Goal: Transaction & Acquisition: Obtain resource

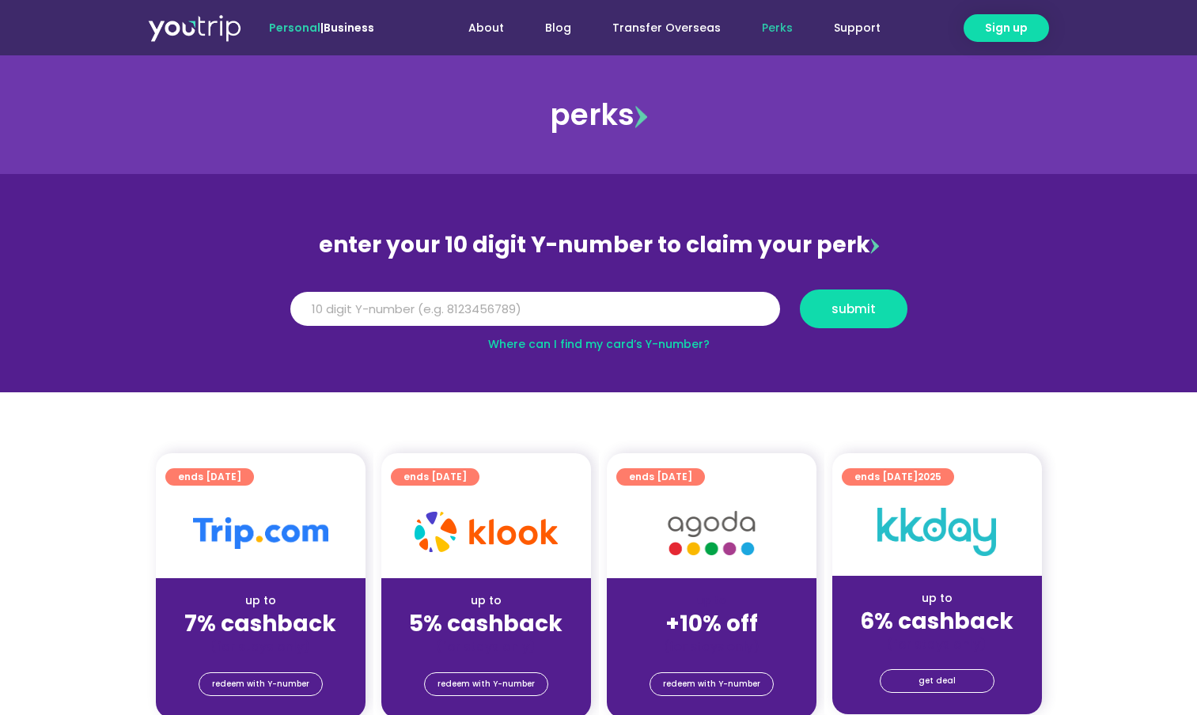
click at [689, 344] on link "Where can I find my card’s Y-number?" at bounding box center [599, 344] width 222 height 16
click at [455, 309] on input "Y Number" at bounding box center [535, 309] width 490 height 35
type input "8158593959"
click at [856, 294] on button "submit" at bounding box center [854, 309] width 108 height 39
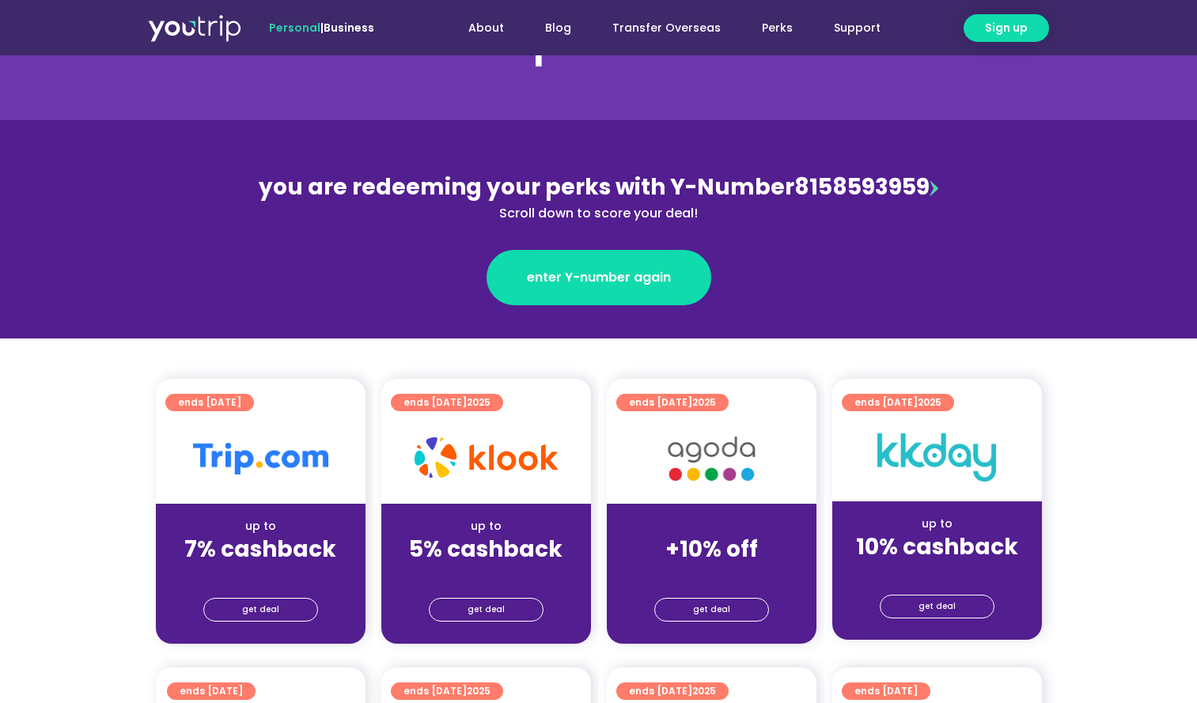
scroll to position [103, 0]
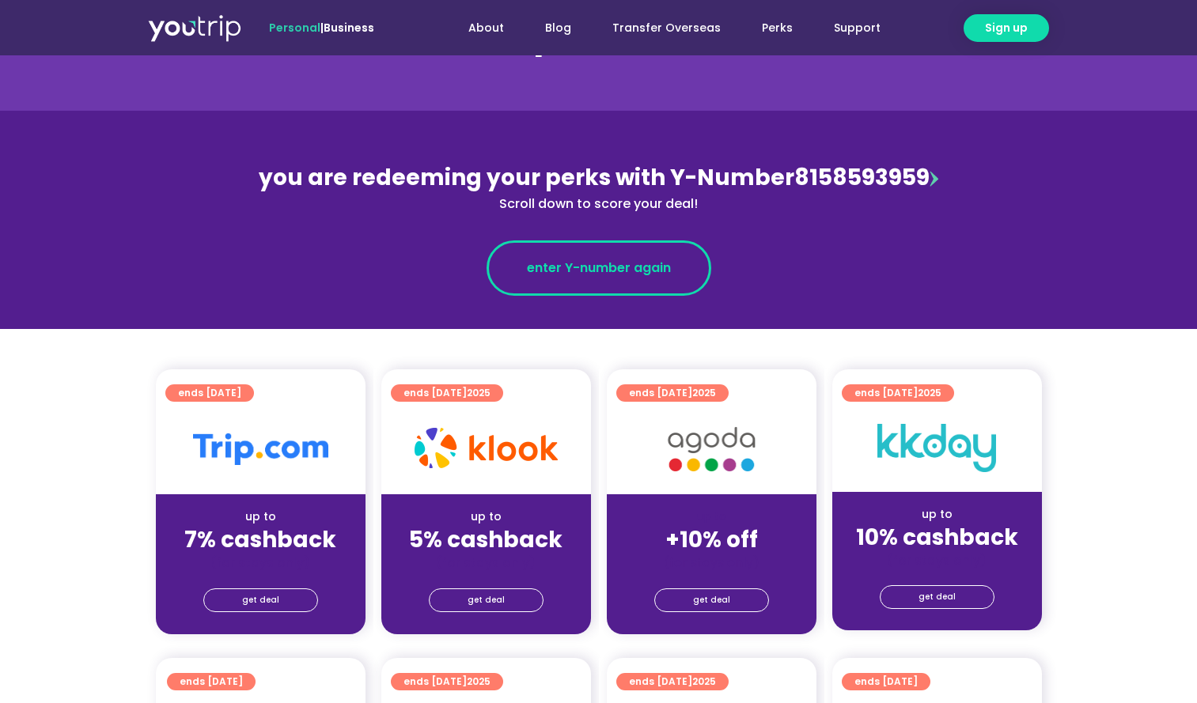
click at [650, 261] on span "enter Y-number again" at bounding box center [599, 268] width 144 height 19
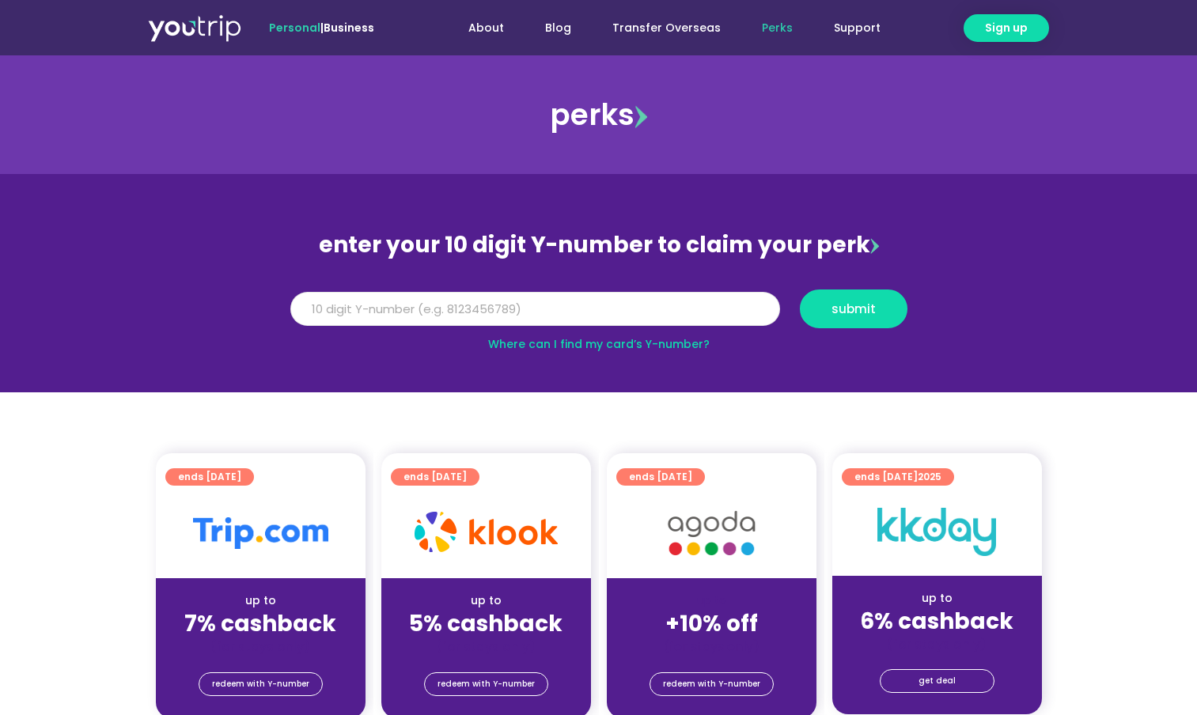
click at [642, 301] on input "Y Number" at bounding box center [535, 309] width 490 height 35
click at [574, 315] on input "Y Number" at bounding box center [535, 309] width 490 height 35
type input "8158593959"
click at [877, 316] on button "submit" at bounding box center [854, 309] width 108 height 39
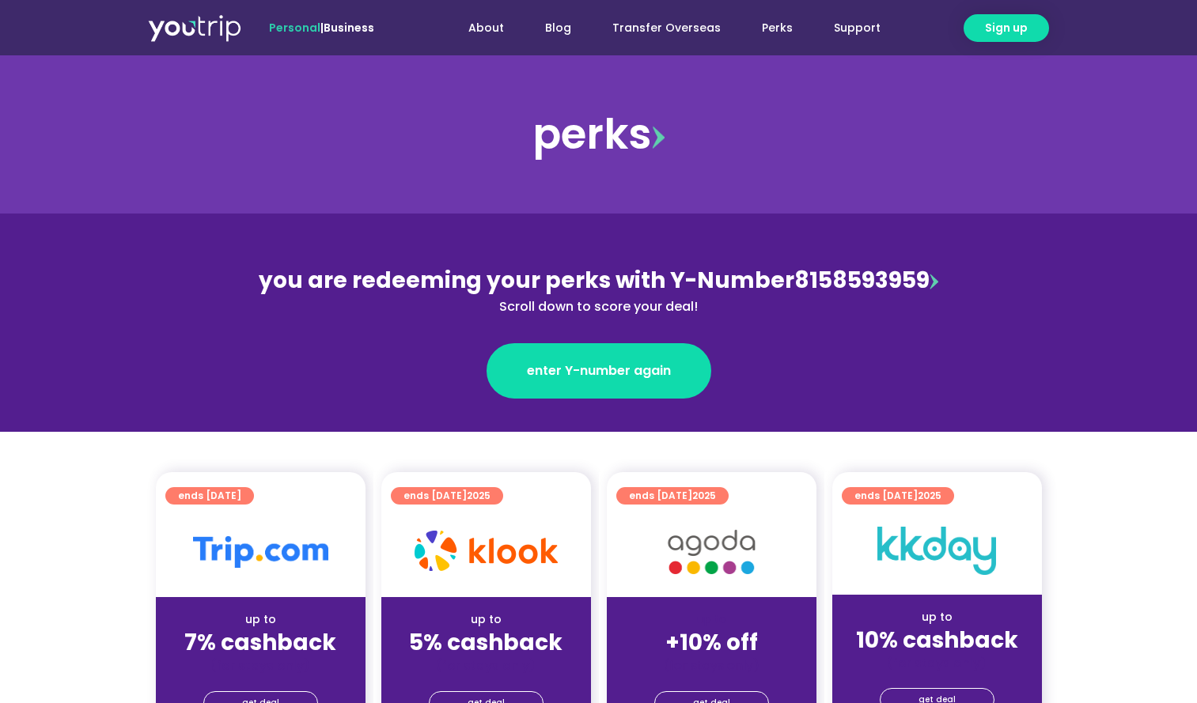
click at [631, 309] on div "Scroll down to score your deal!" at bounding box center [599, 306] width 687 height 19
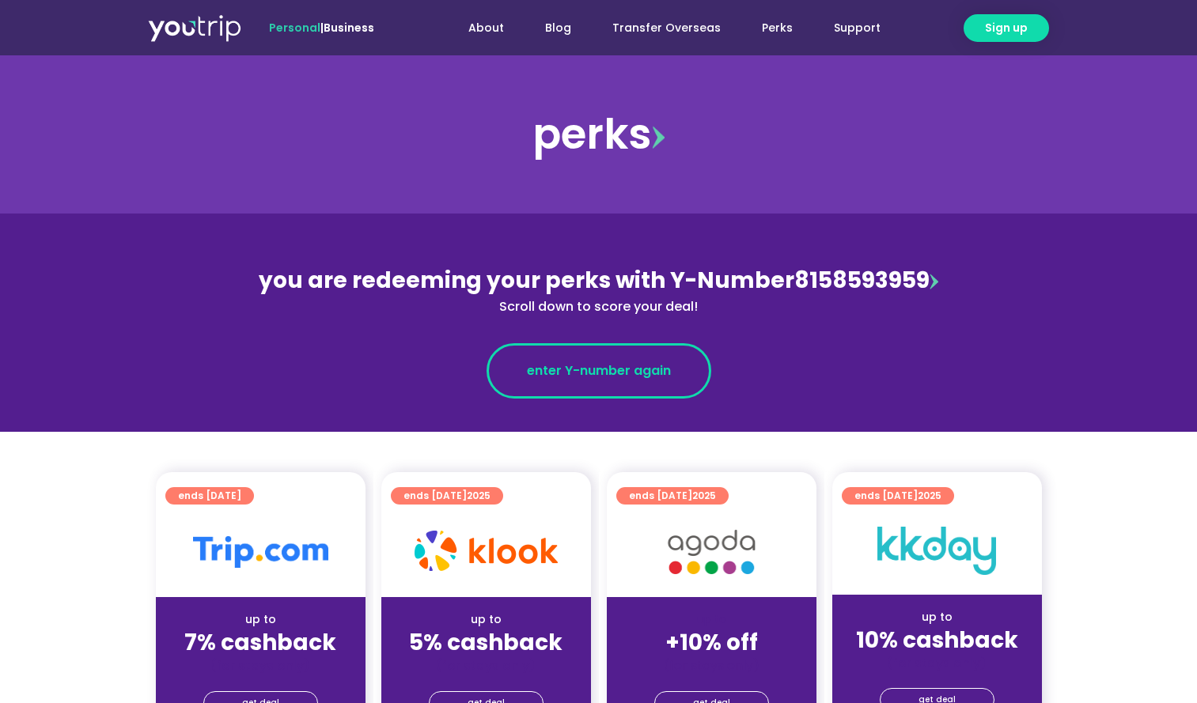
click at [579, 374] on span "enter Y-number again" at bounding box center [599, 371] width 144 height 19
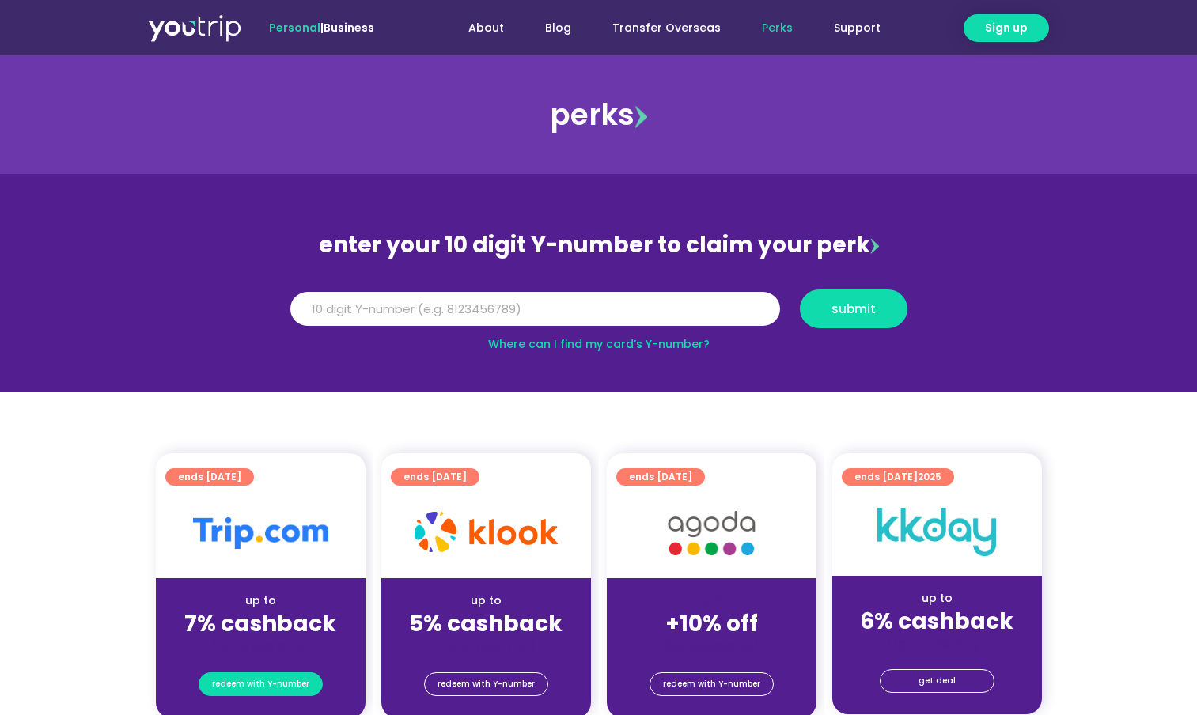
click at [290, 684] on span "redeem with Y-number" at bounding box center [260, 684] width 97 height 22
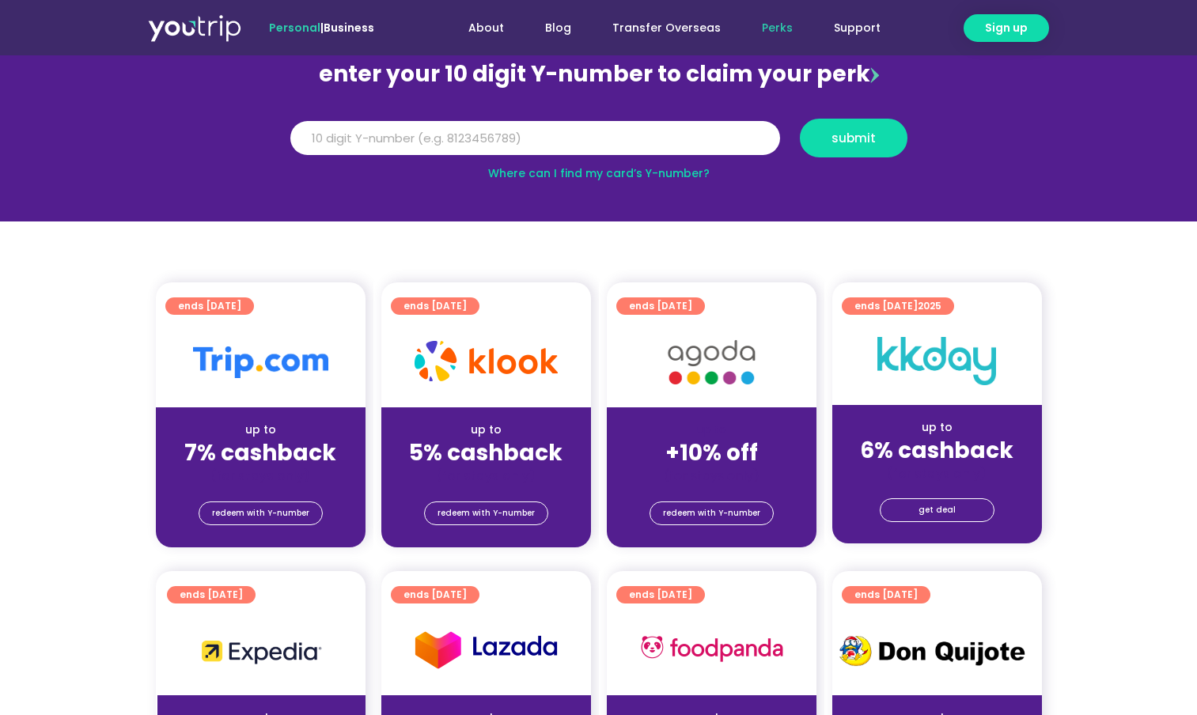
scroll to position [174, 0]
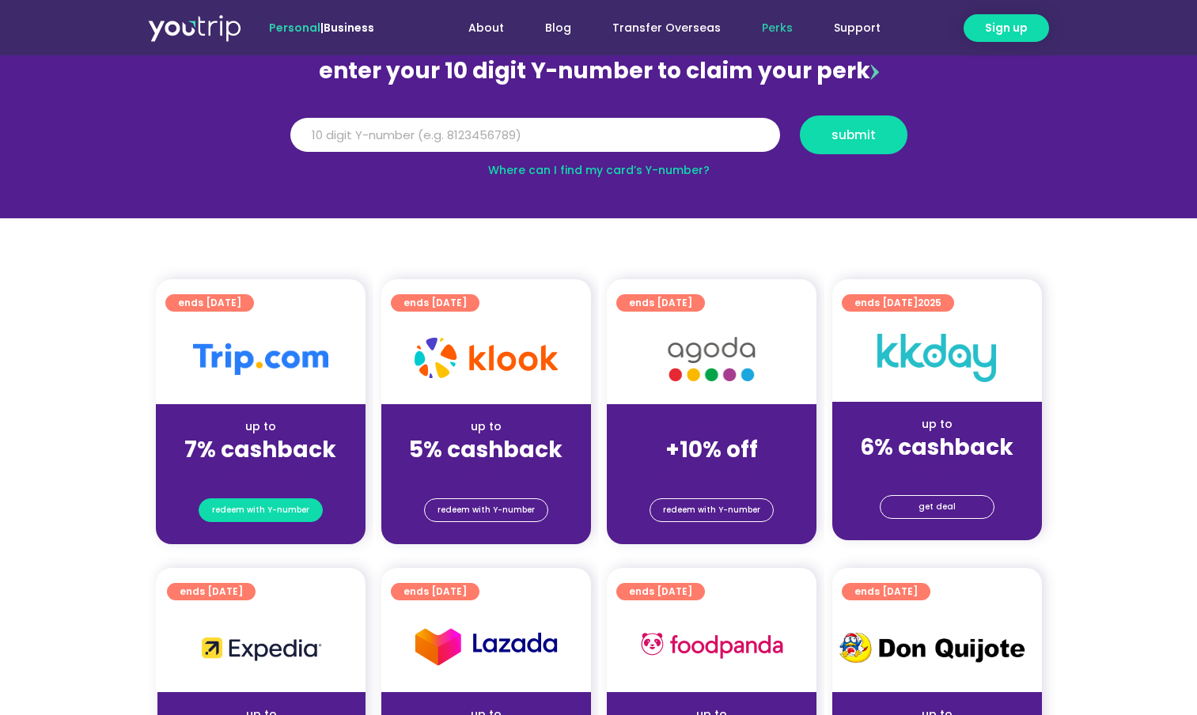
click at [278, 508] on span "redeem with Y-number" at bounding box center [260, 510] width 97 height 22
click at [455, 513] on span "redeem with Y-number" at bounding box center [486, 510] width 97 height 22
click at [518, 523] on div "redeem with Y-number" at bounding box center [486, 512] width 210 height 63
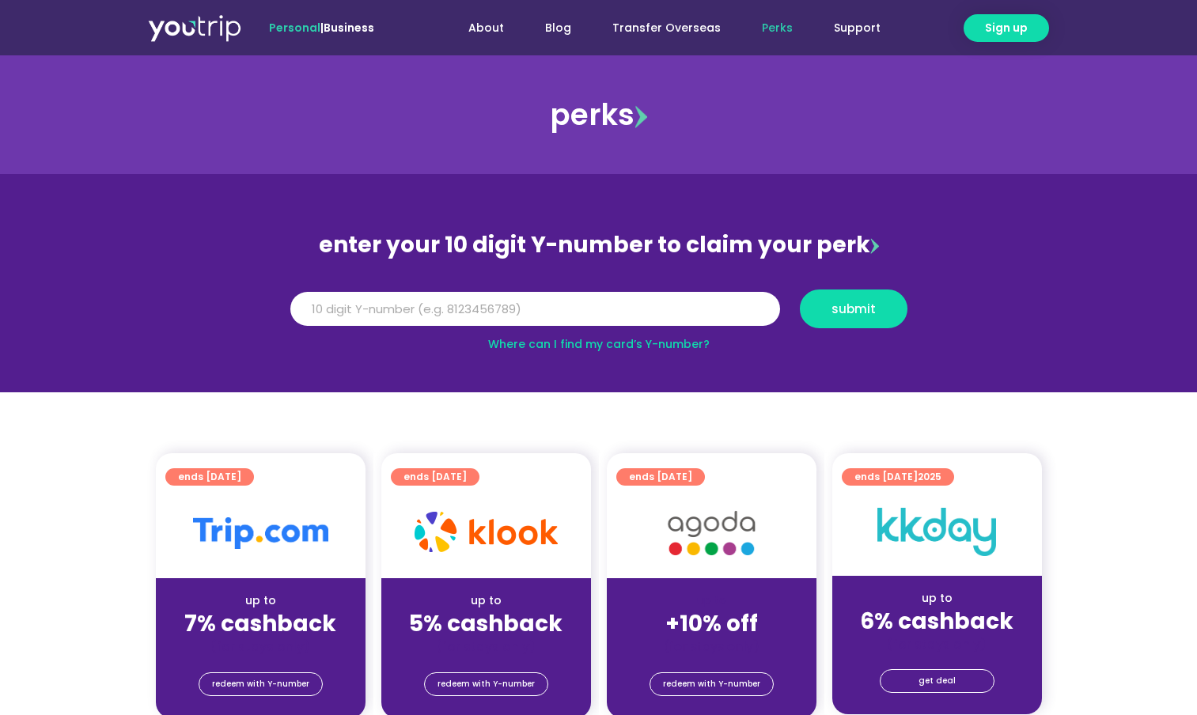
scroll to position [65, 0]
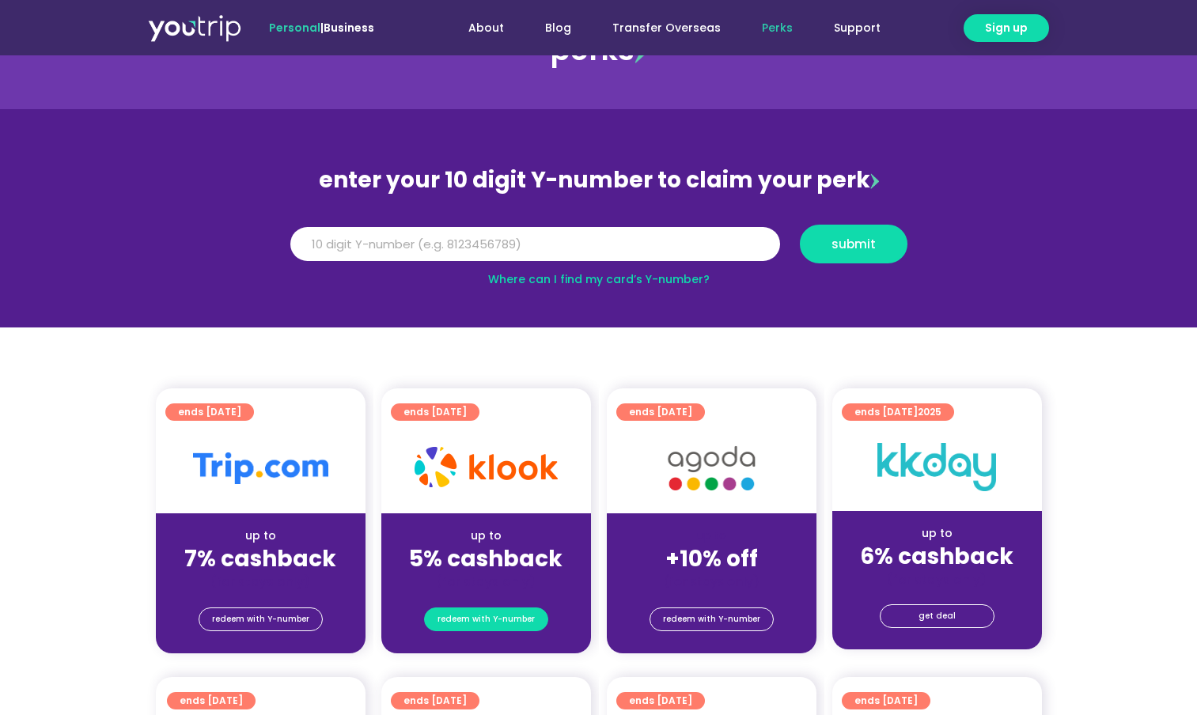
click at [463, 620] on span "redeem with Y-number" at bounding box center [486, 619] width 97 height 22
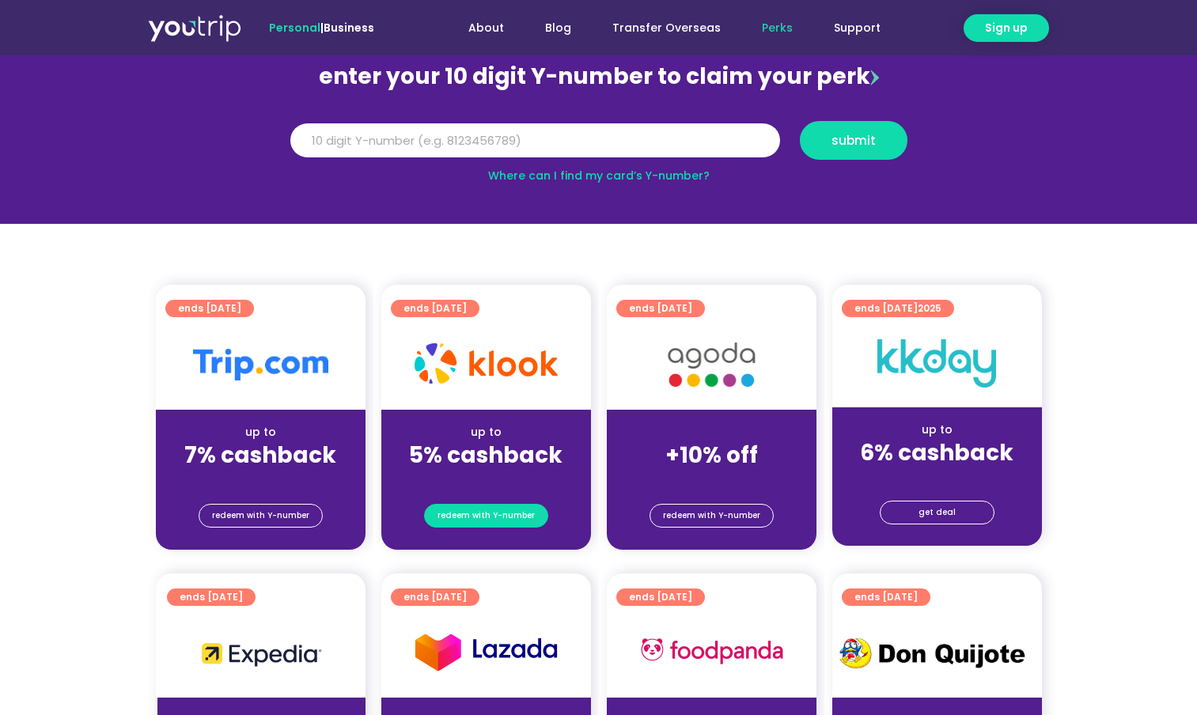
scroll to position [174, 0]
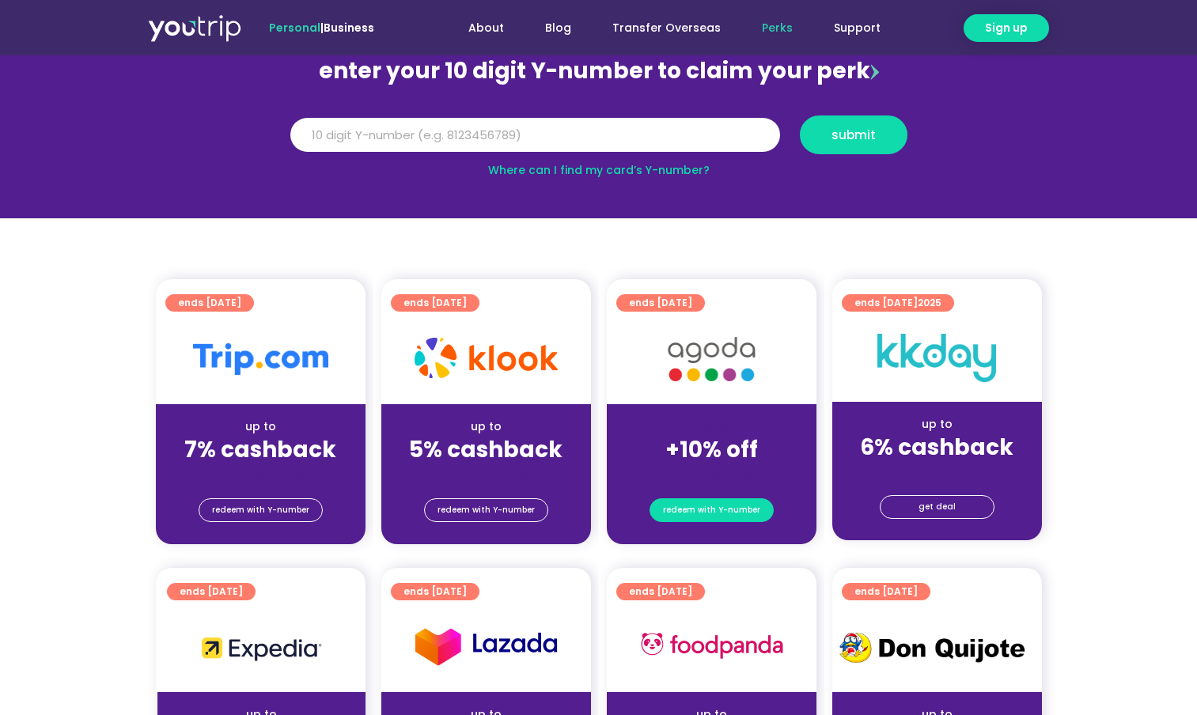
click at [685, 514] on span "redeem with Y-number" at bounding box center [711, 510] width 97 height 22
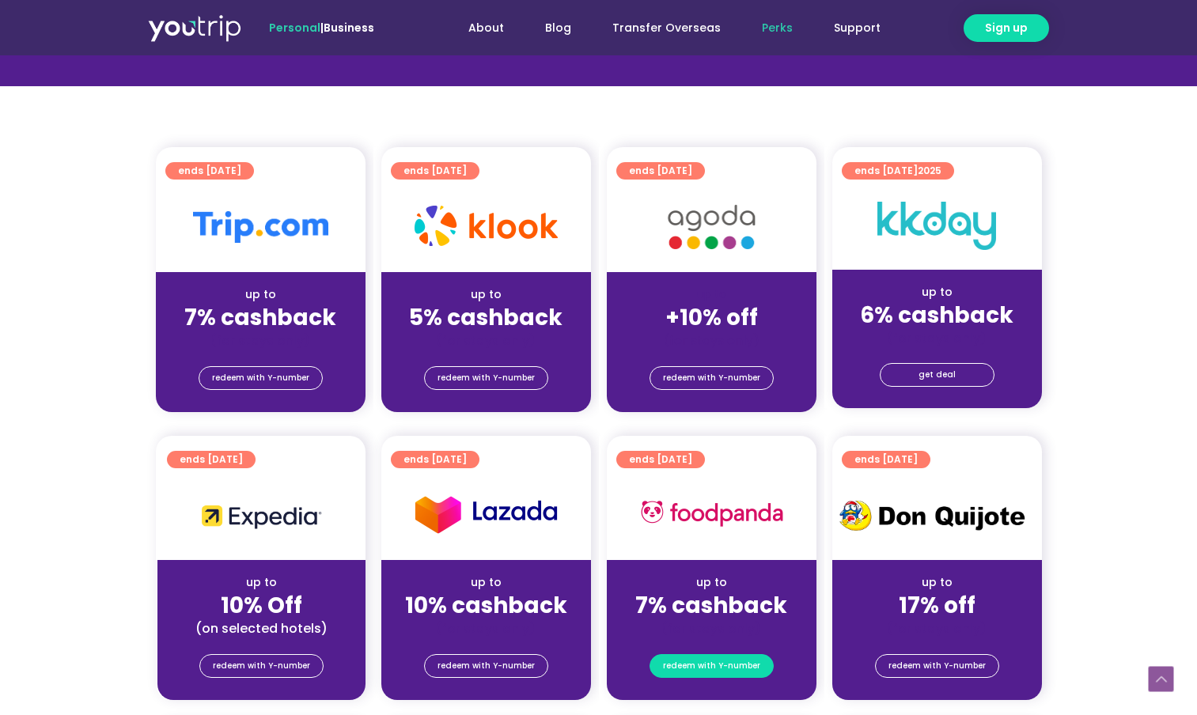
click at [734, 671] on span "redeem with Y-number" at bounding box center [711, 666] width 97 height 22
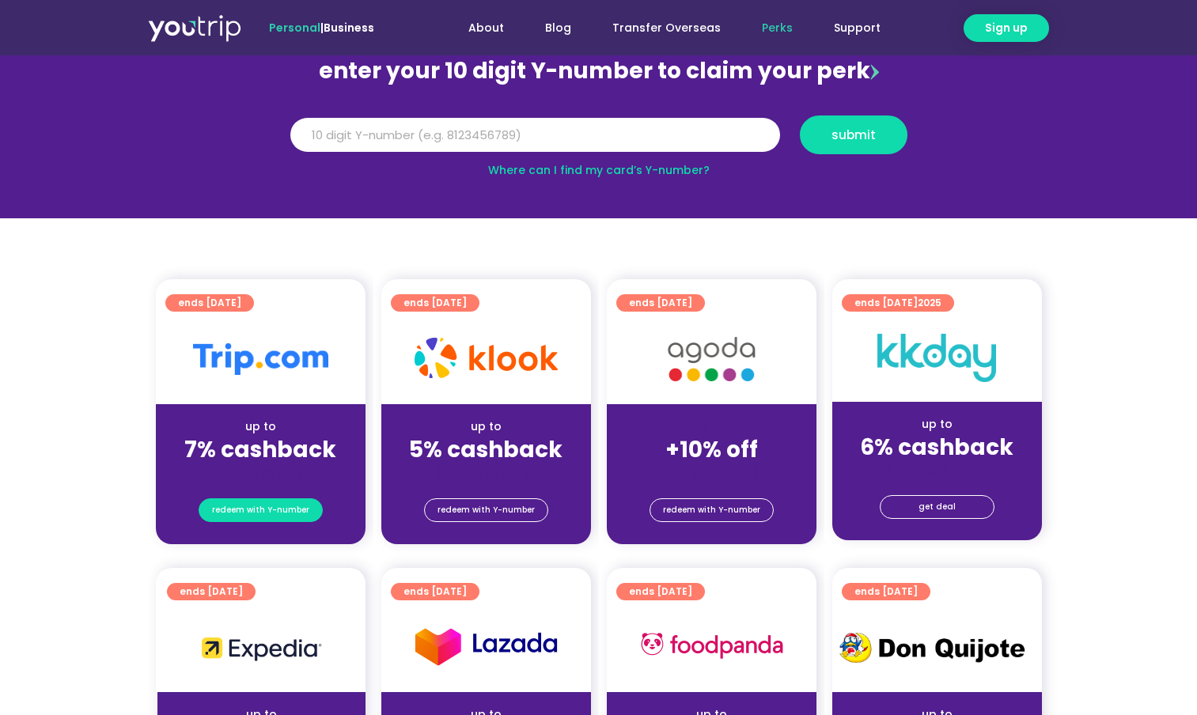
click at [233, 517] on span "redeem with Y-number" at bounding box center [260, 510] width 97 height 22
click at [479, 510] on span "redeem with Y-number" at bounding box center [486, 510] width 97 height 22
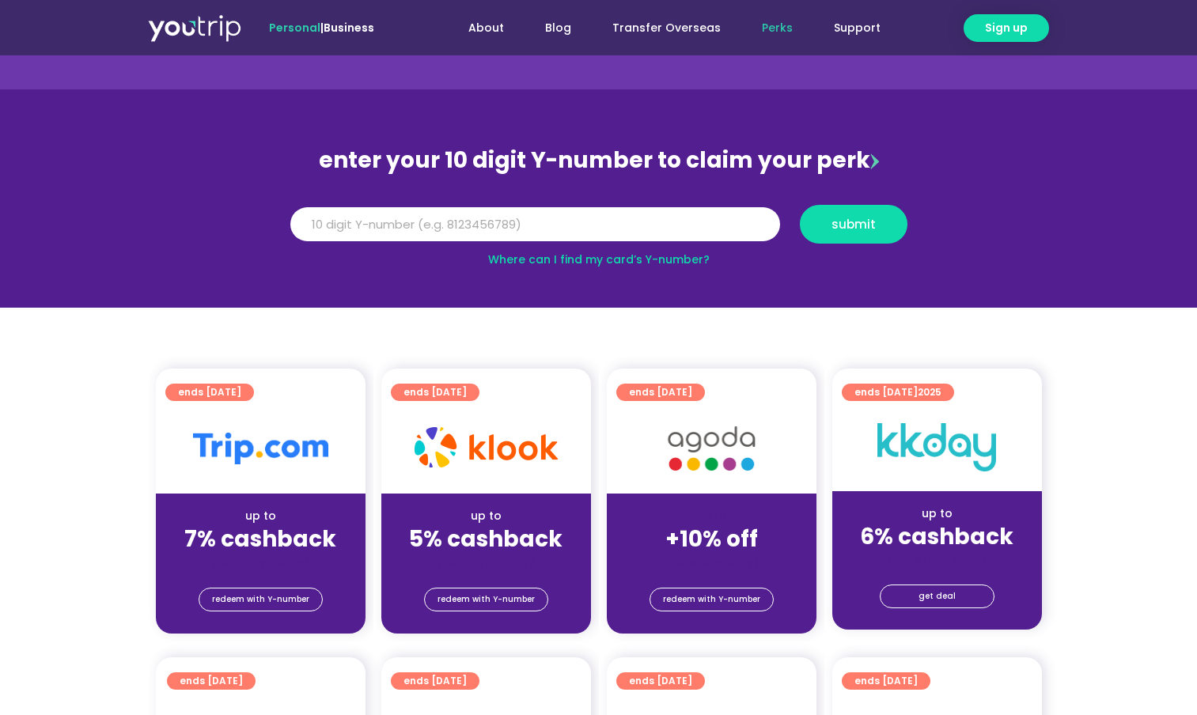
scroll to position [0, 0]
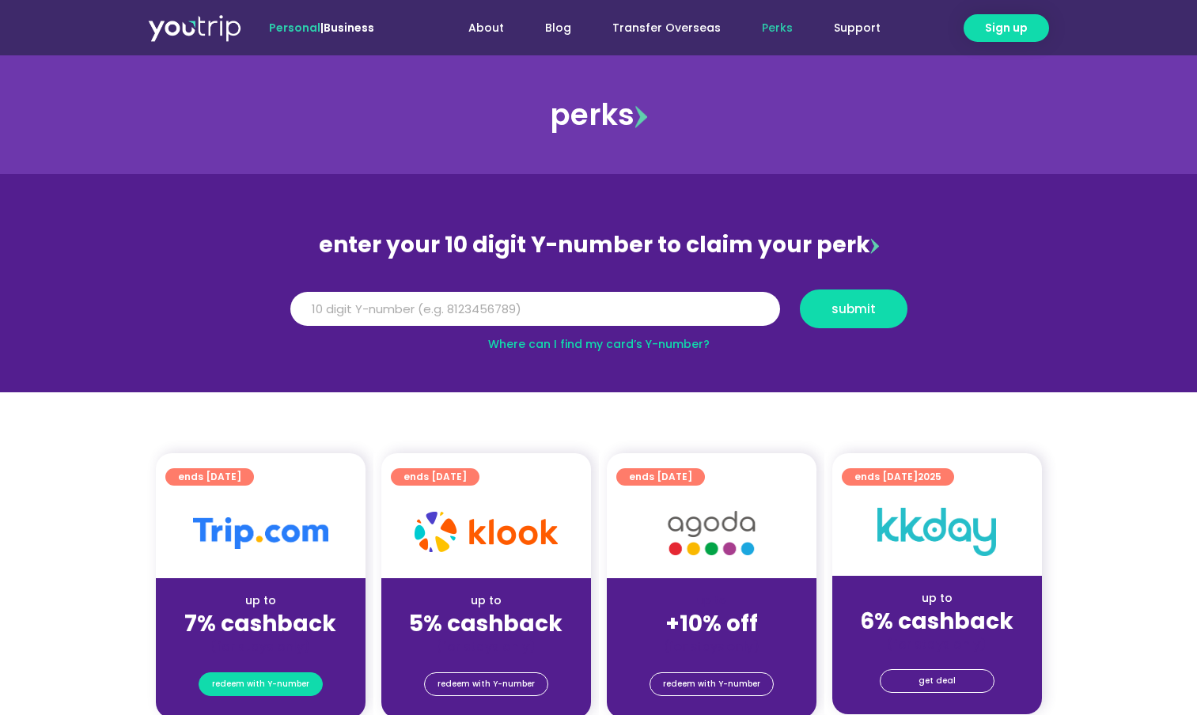
click at [290, 677] on span "redeem with Y-number" at bounding box center [260, 684] width 97 height 22
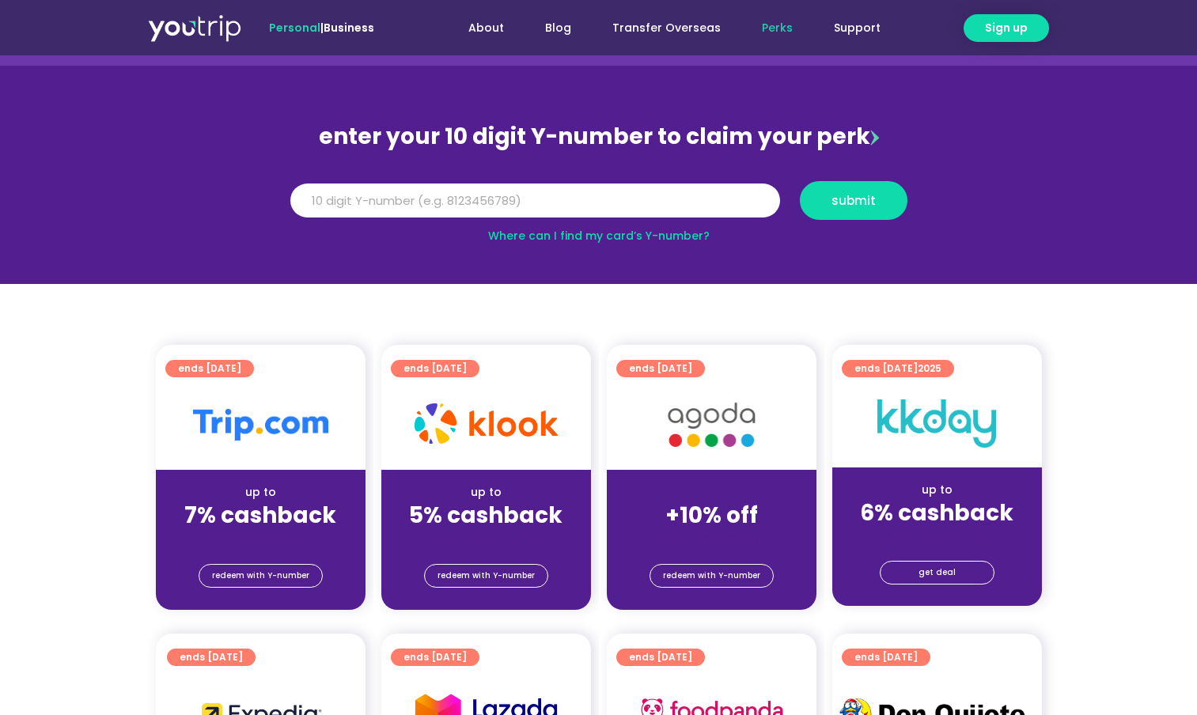
scroll to position [174, 0]
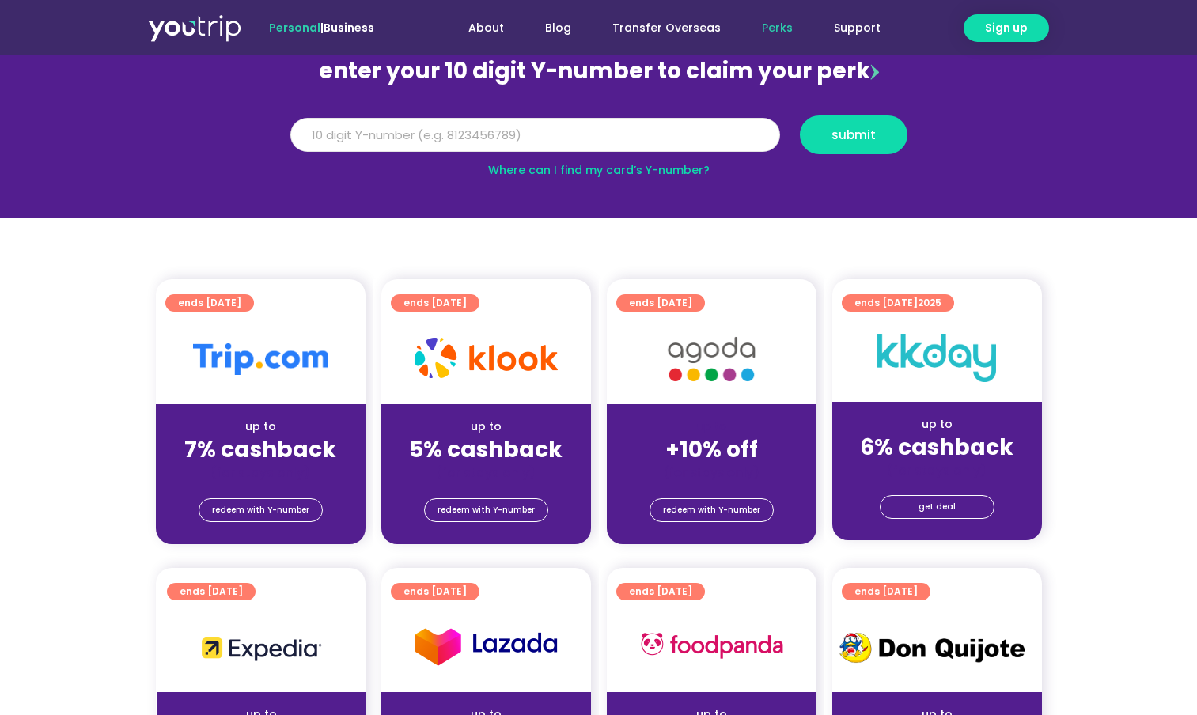
click at [562, 132] on input "Y Number" at bounding box center [535, 135] width 490 height 35
type input "9"
type input "8158593959"
click at [858, 136] on span "submit" at bounding box center [854, 135] width 44 height 12
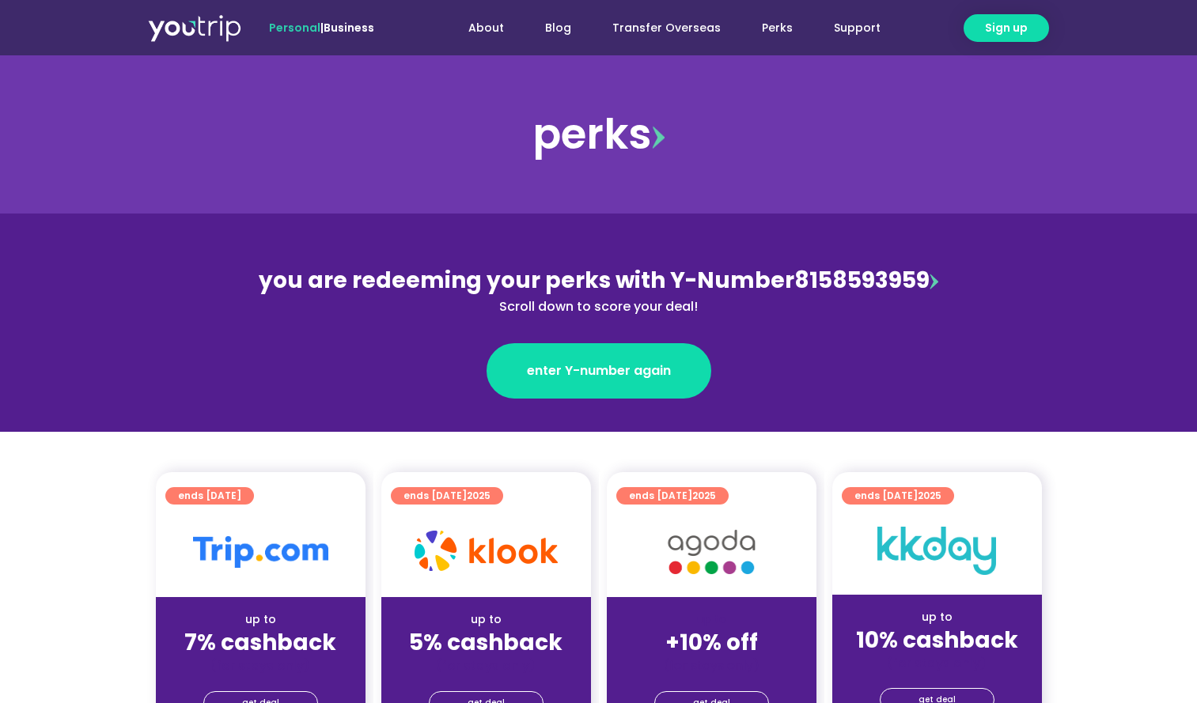
click at [930, 286] on img at bounding box center [934, 282] width 9 height 16
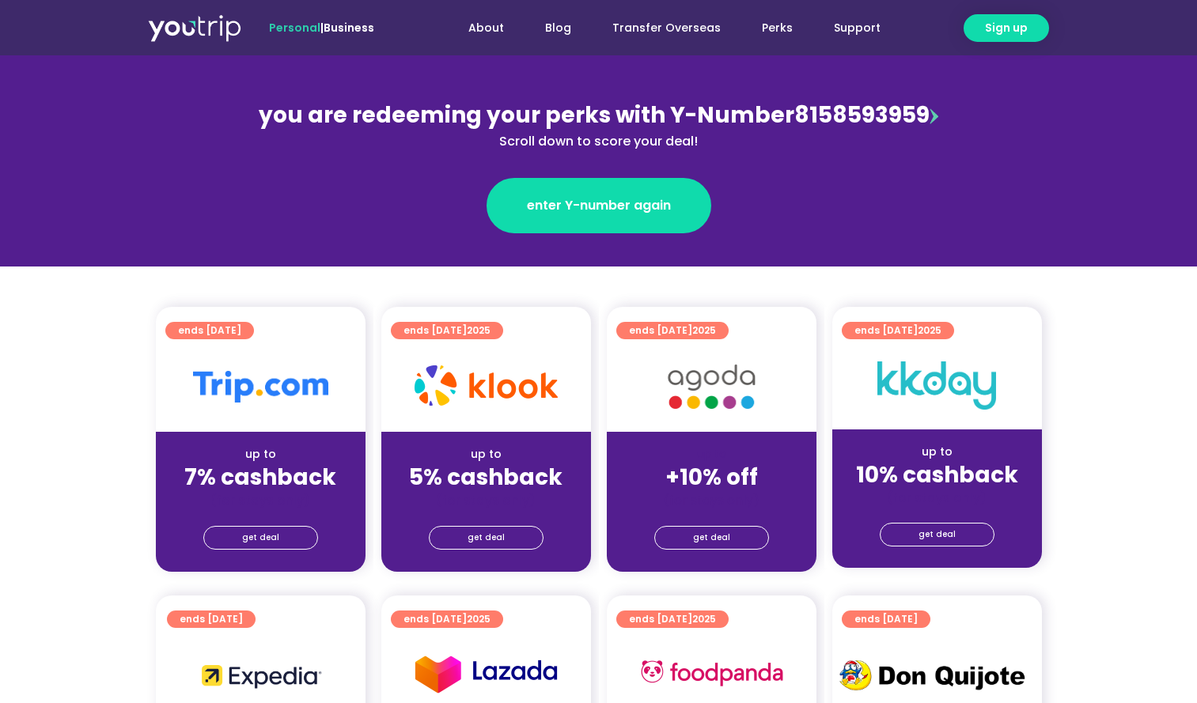
scroll to position [176, 0]
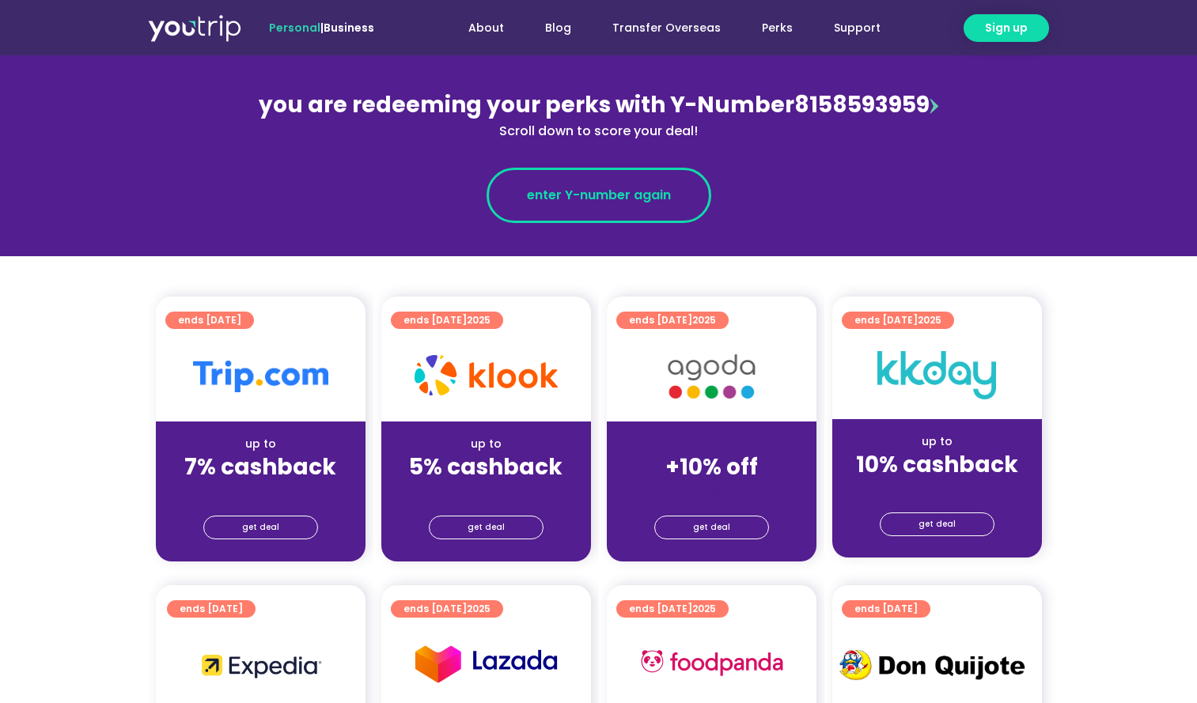
click at [583, 203] on span "enter Y-number again" at bounding box center [599, 195] width 144 height 19
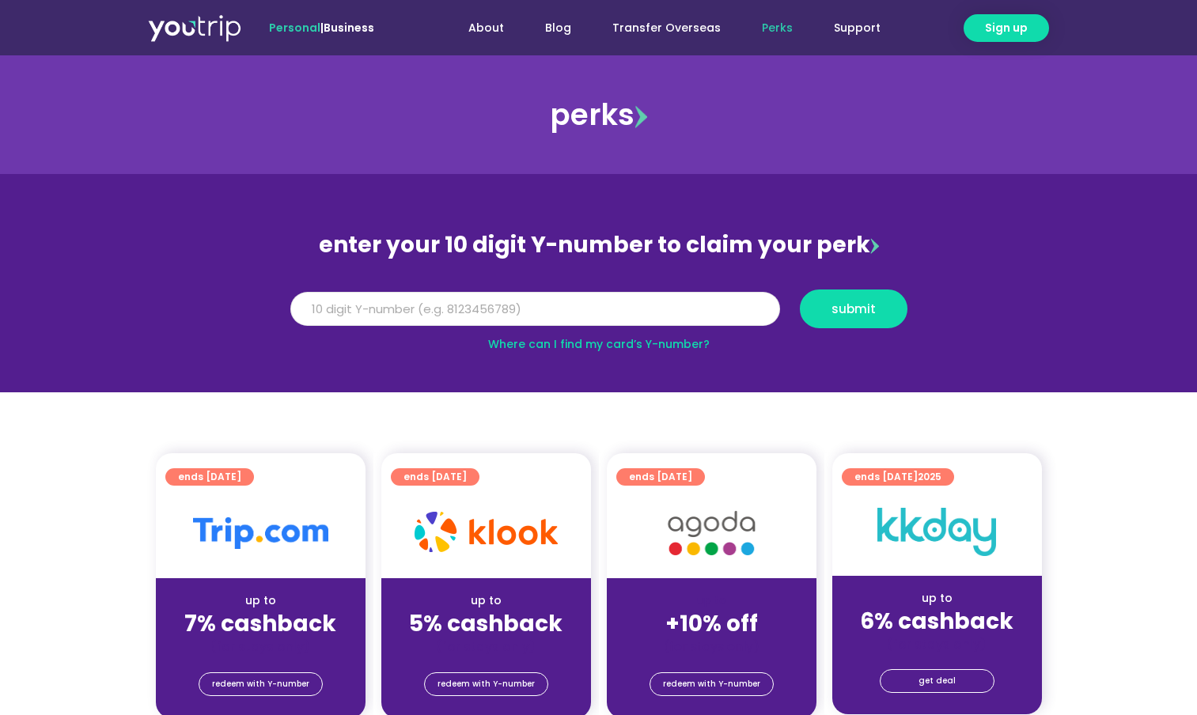
click at [573, 305] on input "Y Number" at bounding box center [535, 309] width 490 height 35
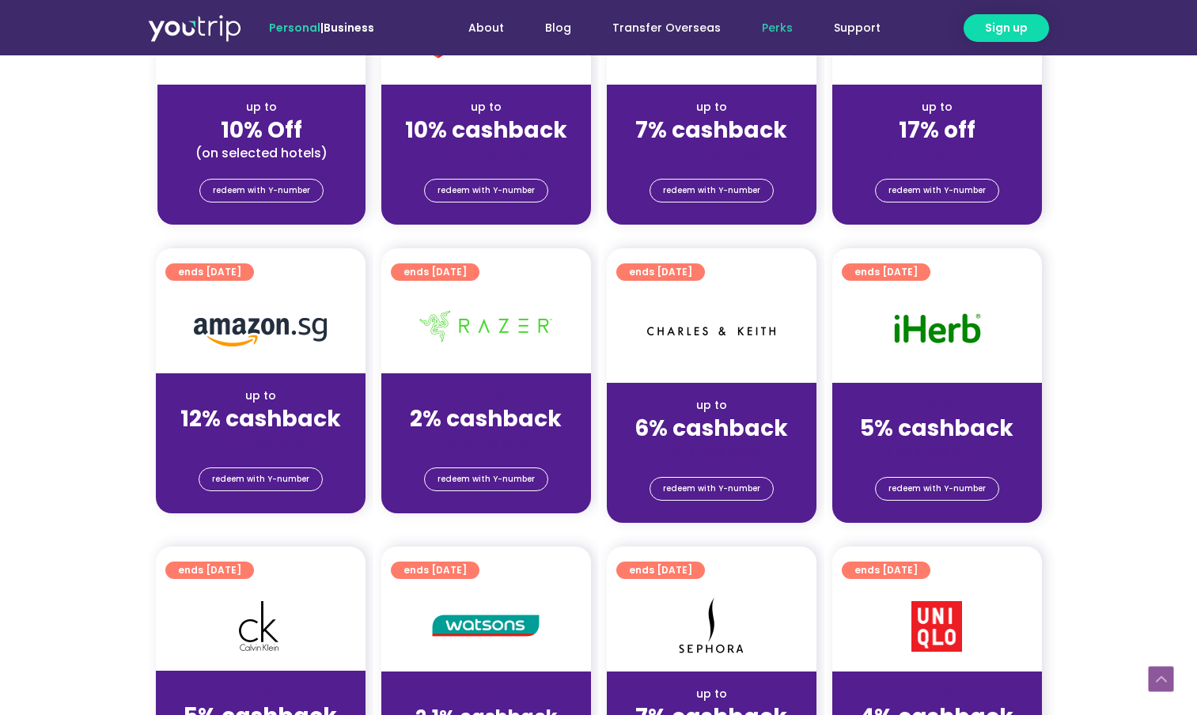
scroll to position [281, 0]
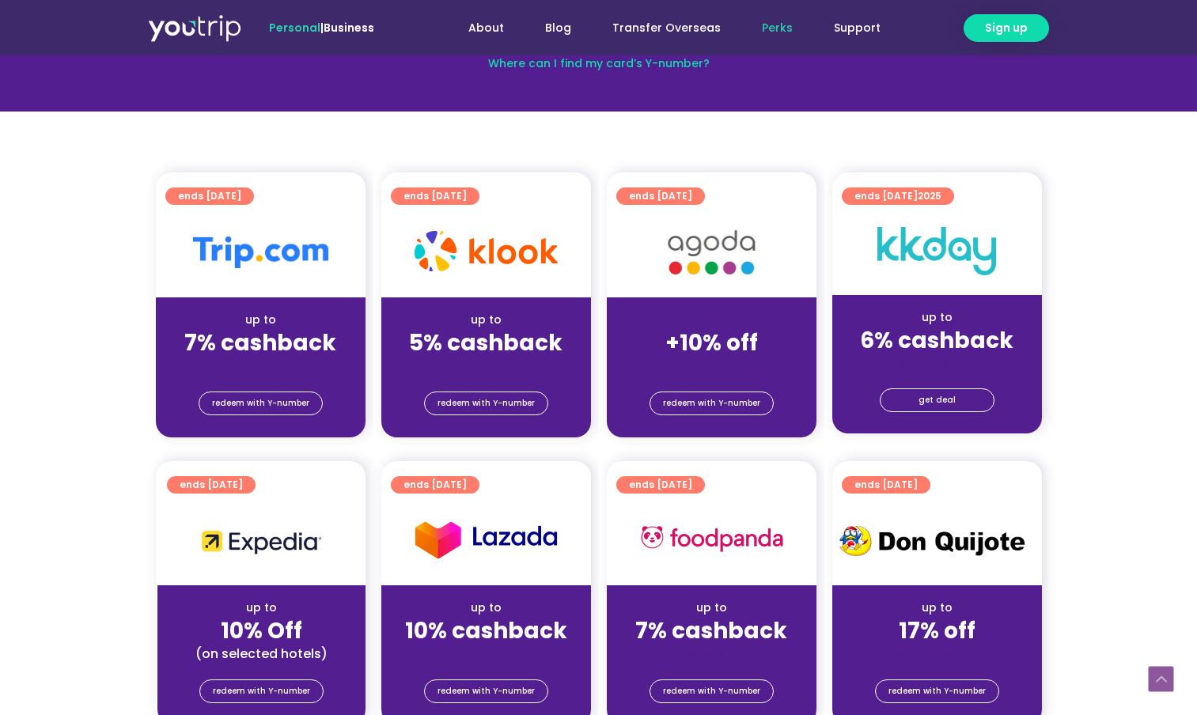
click at [286, 324] on div "up to" at bounding box center [261, 320] width 184 height 17
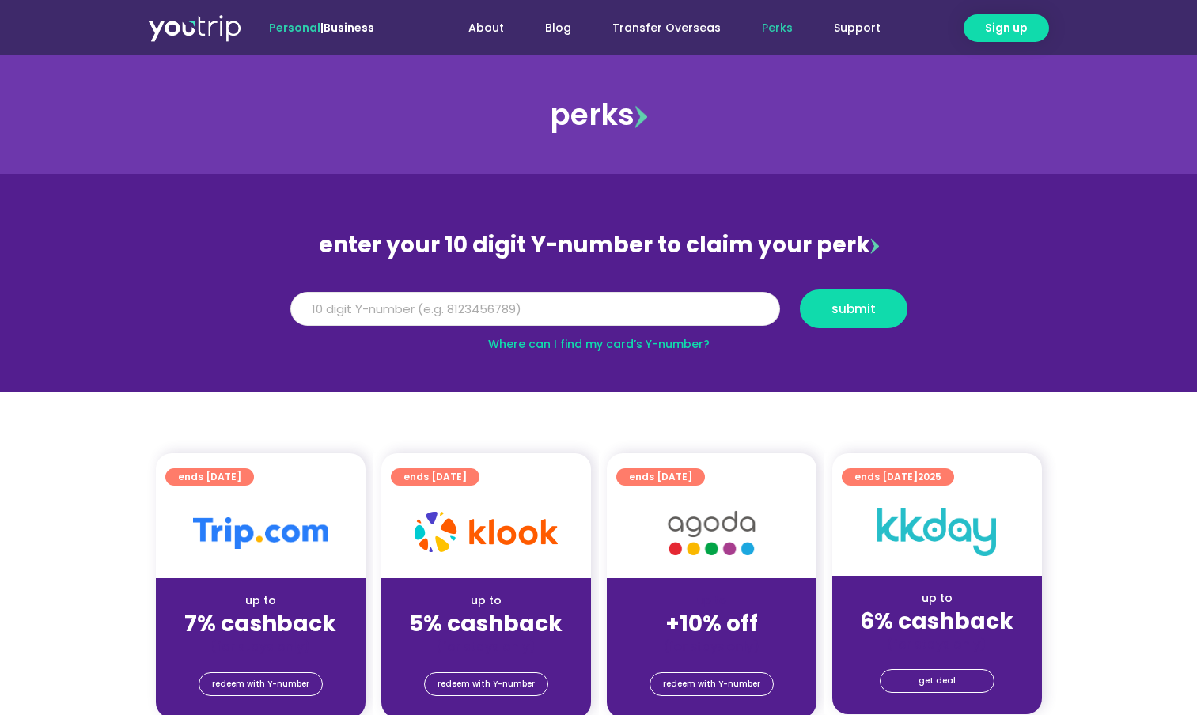
click at [492, 314] on input "Y Number" at bounding box center [535, 309] width 490 height 35
type input "8158593959"
click at [839, 312] on span "submit" at bounding box center [854, 309] width 44 height 12
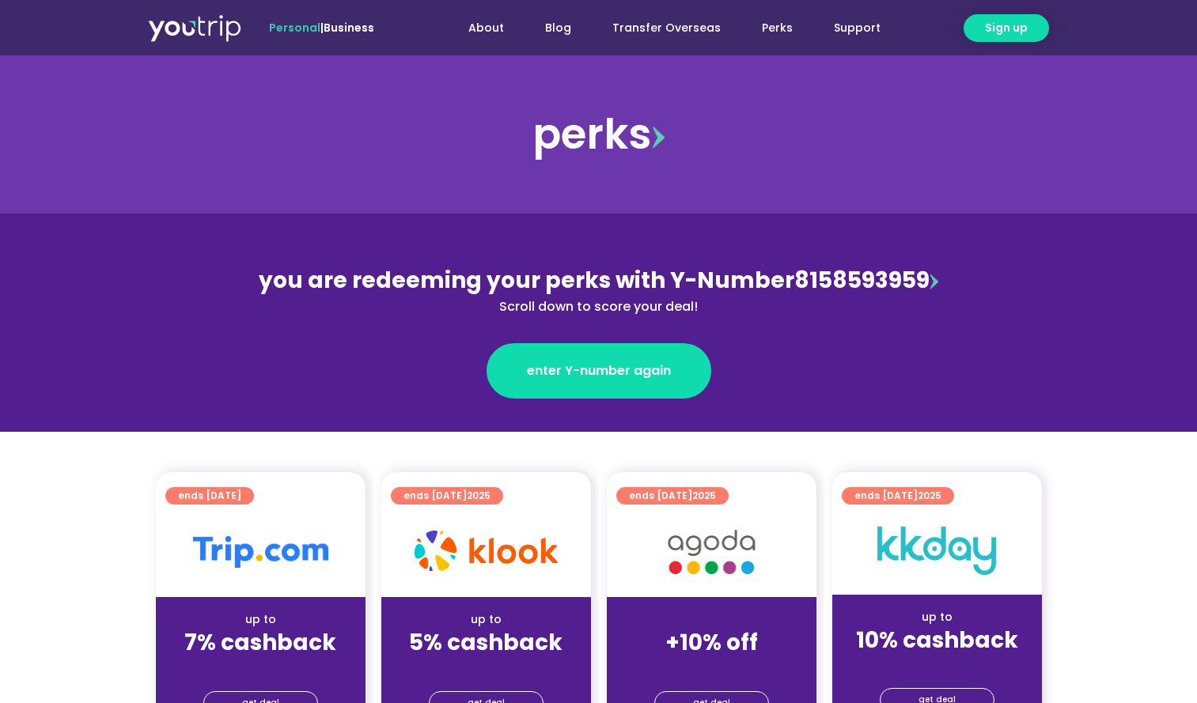
scroll to position [19, 0]
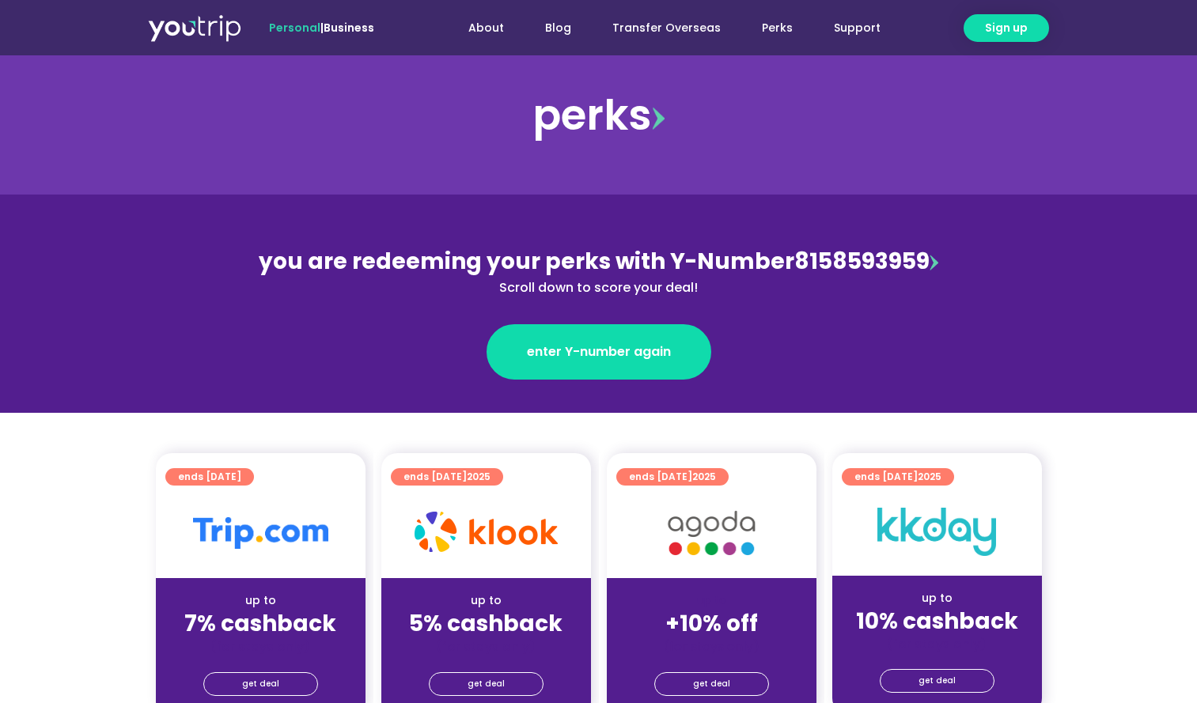
click at [765, 262] on span "you are redeeming your perks with Y-Number" at bounding box center [527, 261] width 536 height 31
click at [896, 260] on div "you are redeeming your perks with Y-Number 8158593959 Scroll down to score your…" at bounding box center [599, 271] width 687 height 52
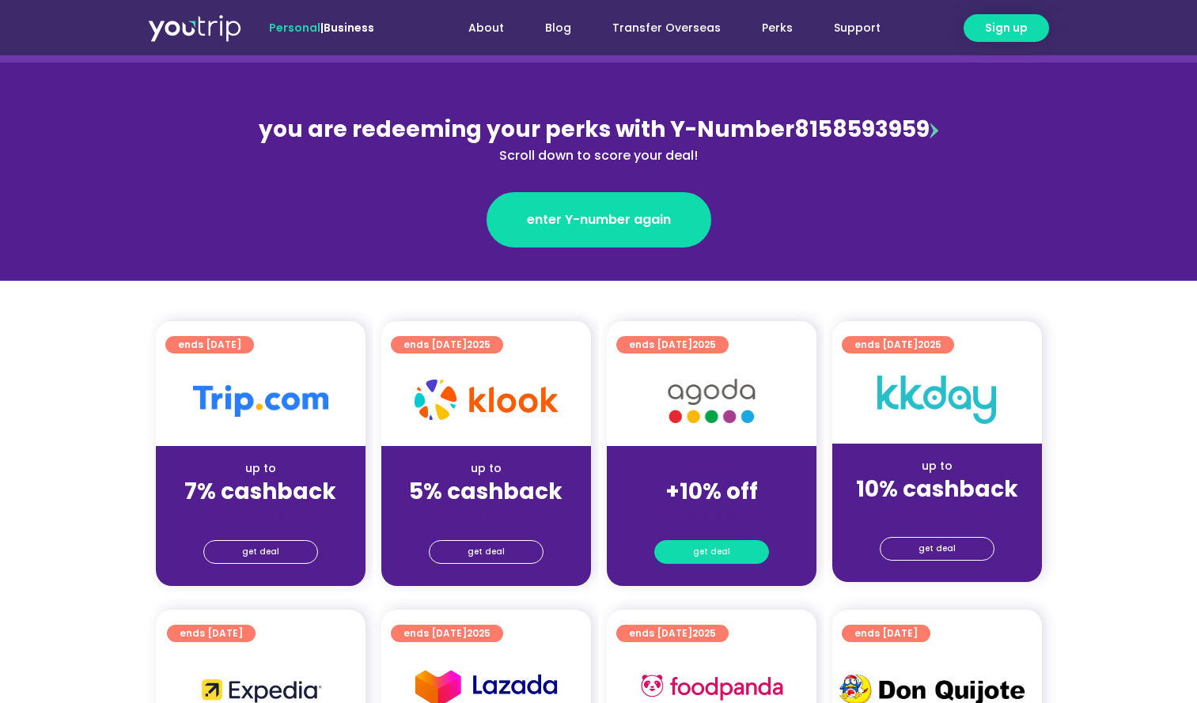
click at [716, 547] on span "get deal" at bounding box center [711, 552] width 37 height 22
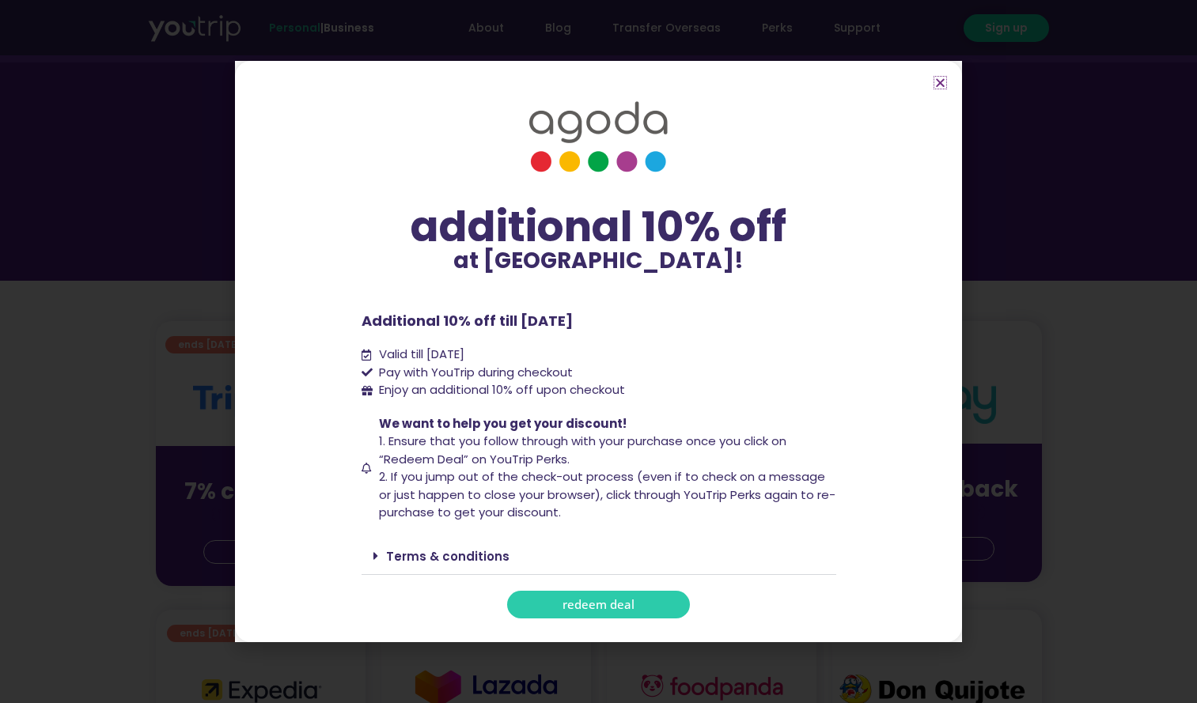
scroll to position [226, 0]
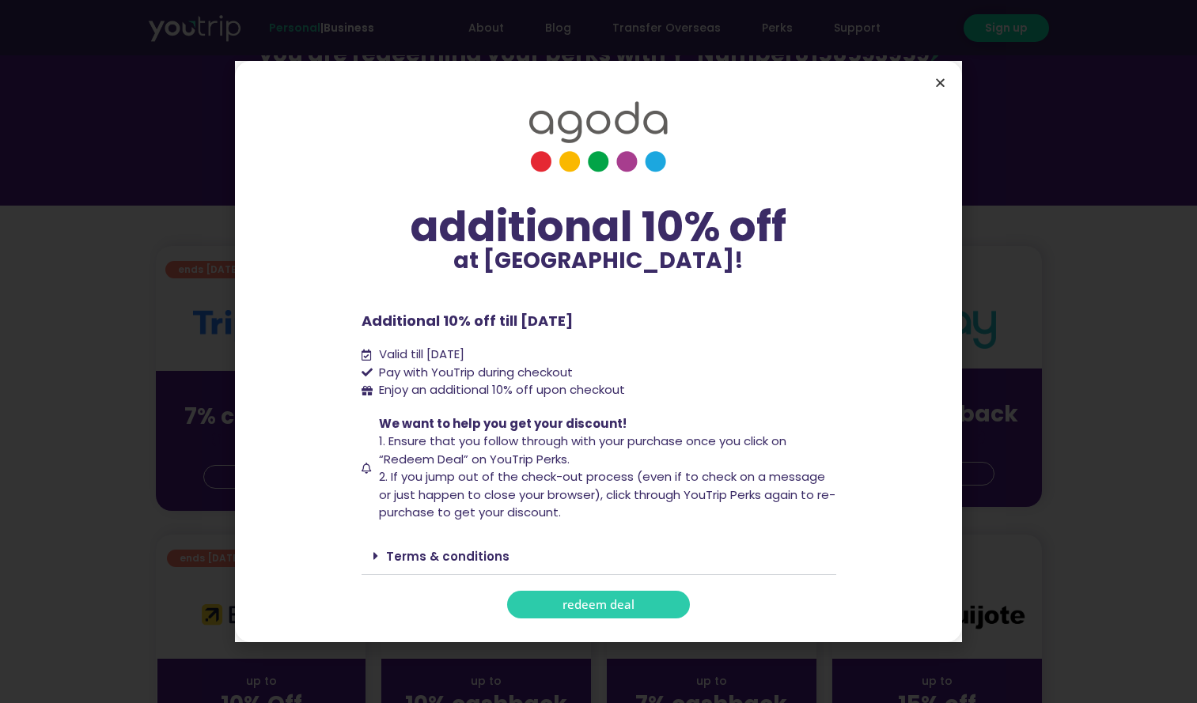
click at [938, 81] on icon "Close" at bounding box center [940, 83] width 12 height 12
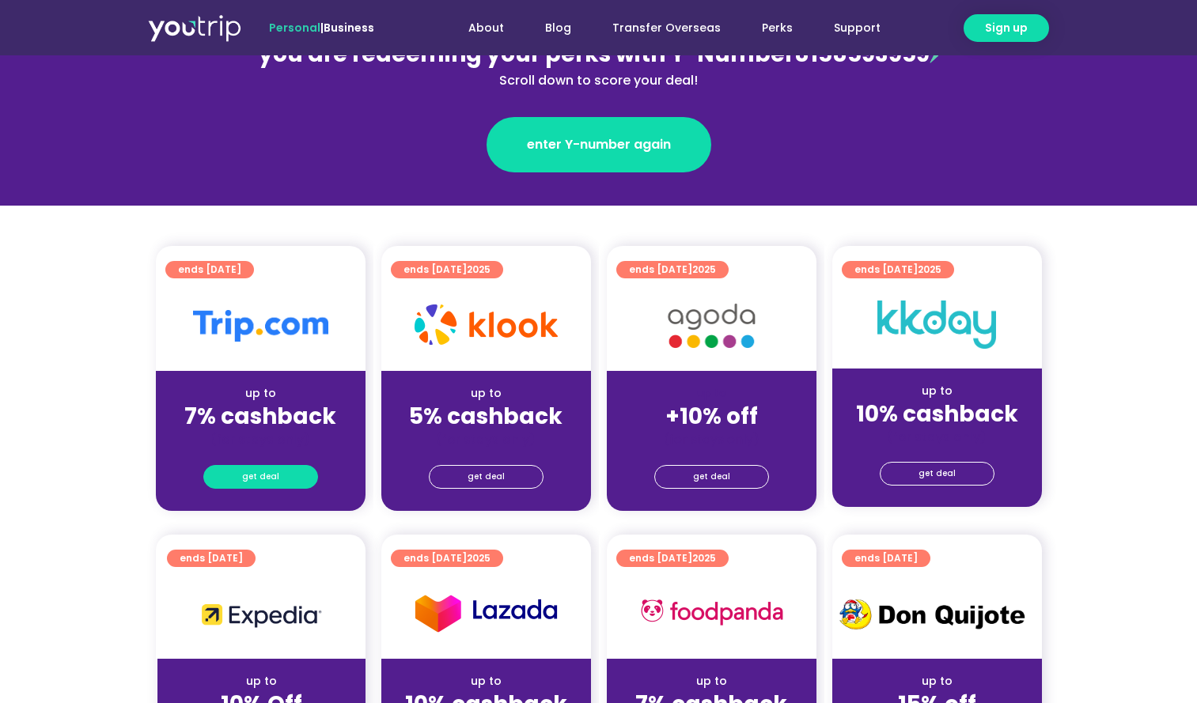
click at [264, 472] on span "get deal" at bounding box center [260, 477] width 37 height 22
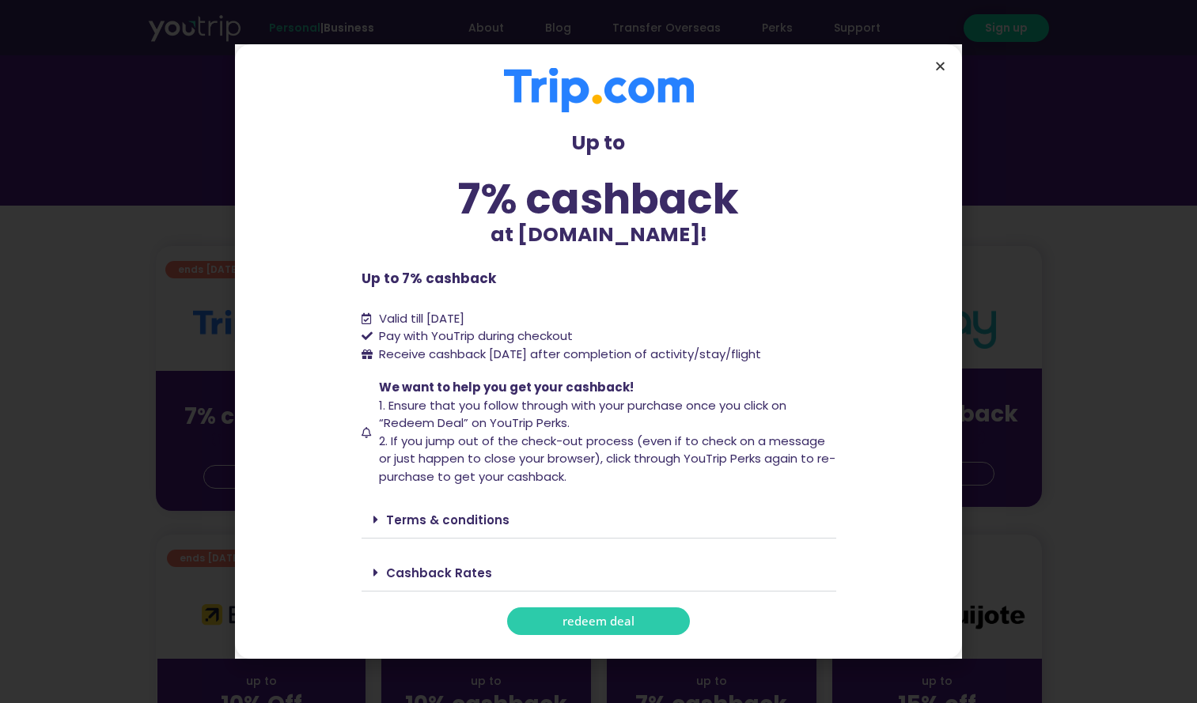
click at [935, 62] on icon "Close" at bounding box center [940, 66] width 12 height 12
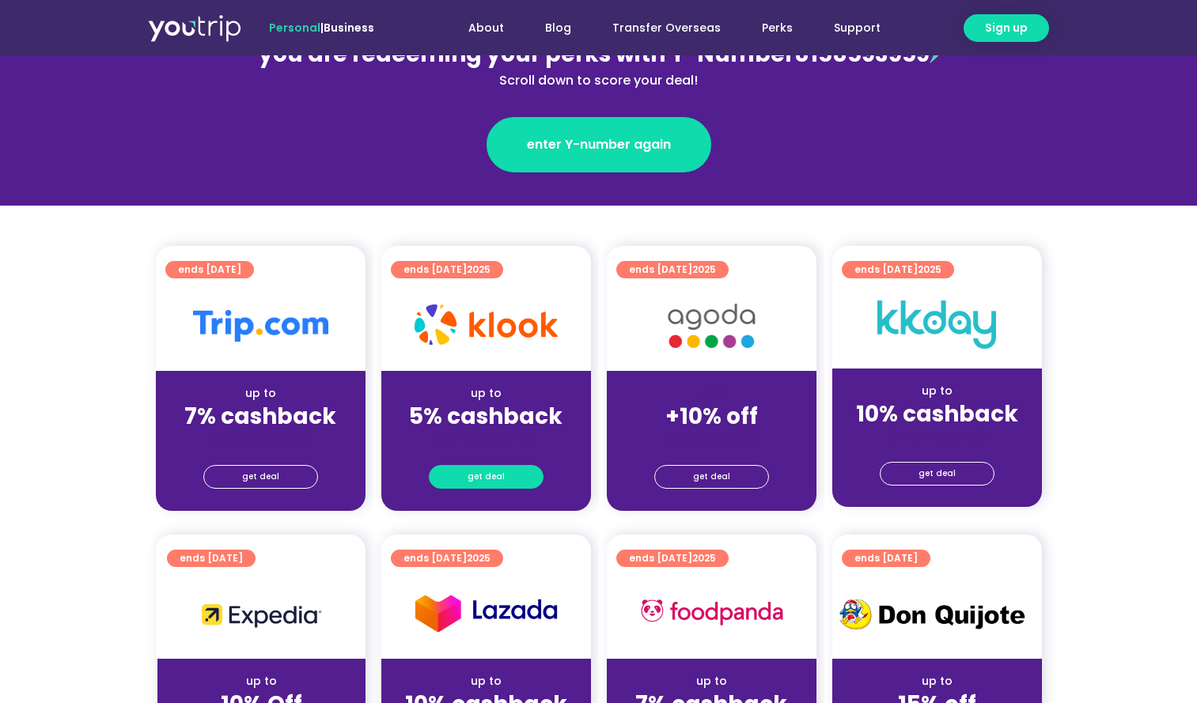
click at [473, 478] on span "get deal" at bounding box center [486, 477] width 37 height 22
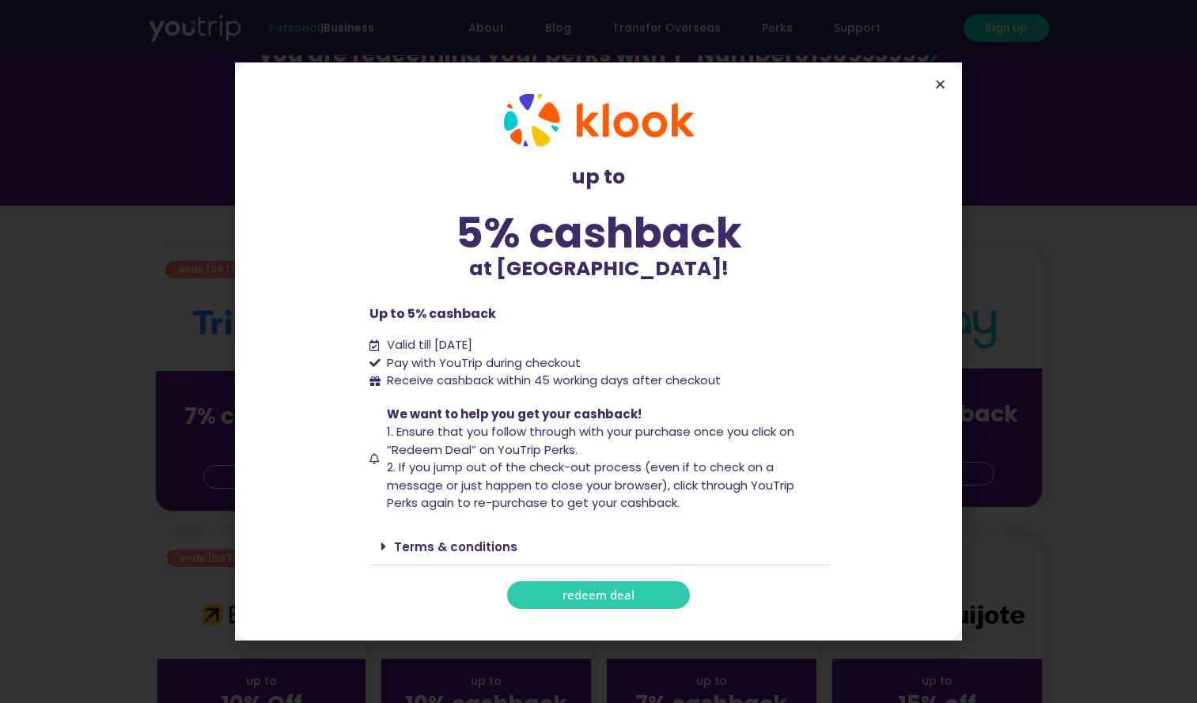
click at [935, 83] on icon "Close" at bounding box center [940, 84] width 12 height 12
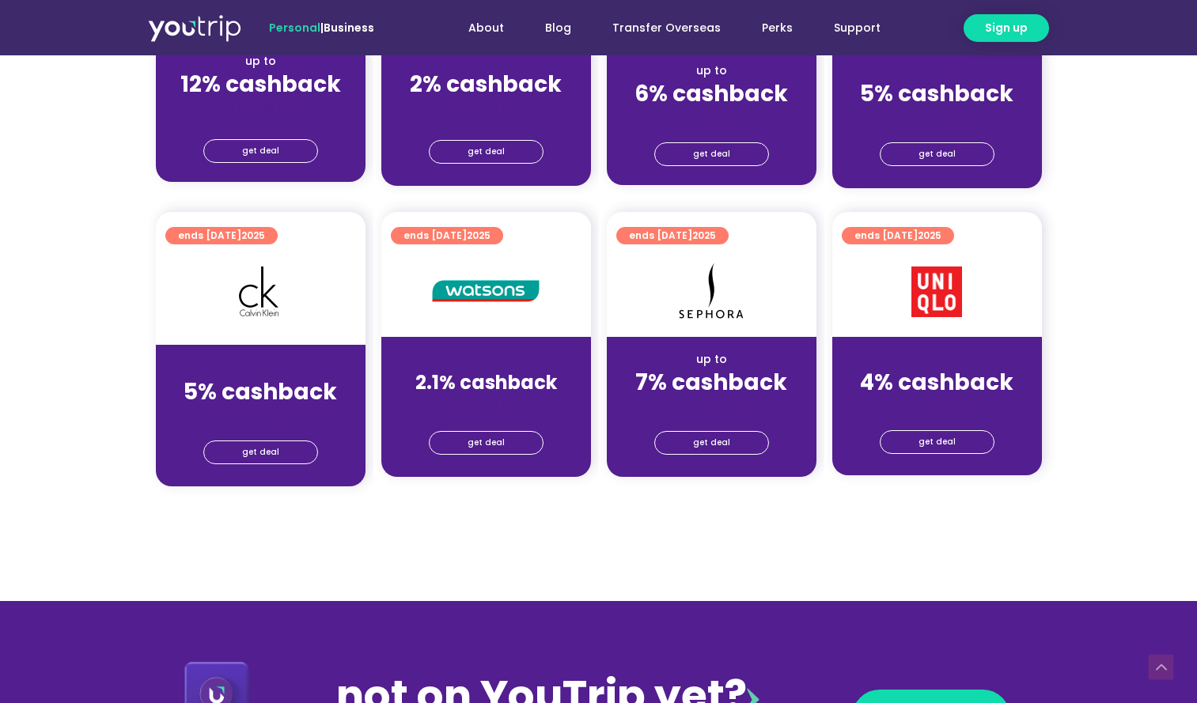
scroll to position [1191, 0]
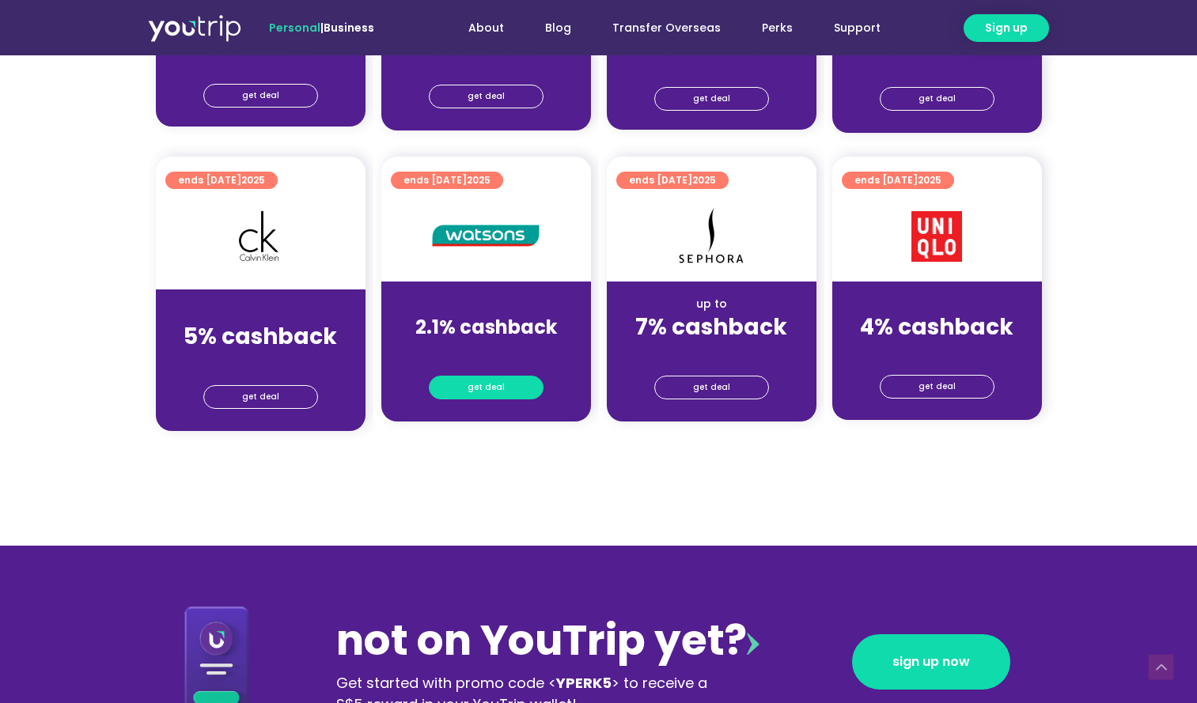
click at [468, 394] on link "get deal" at bounding box center [486, 388] width 115 height 24
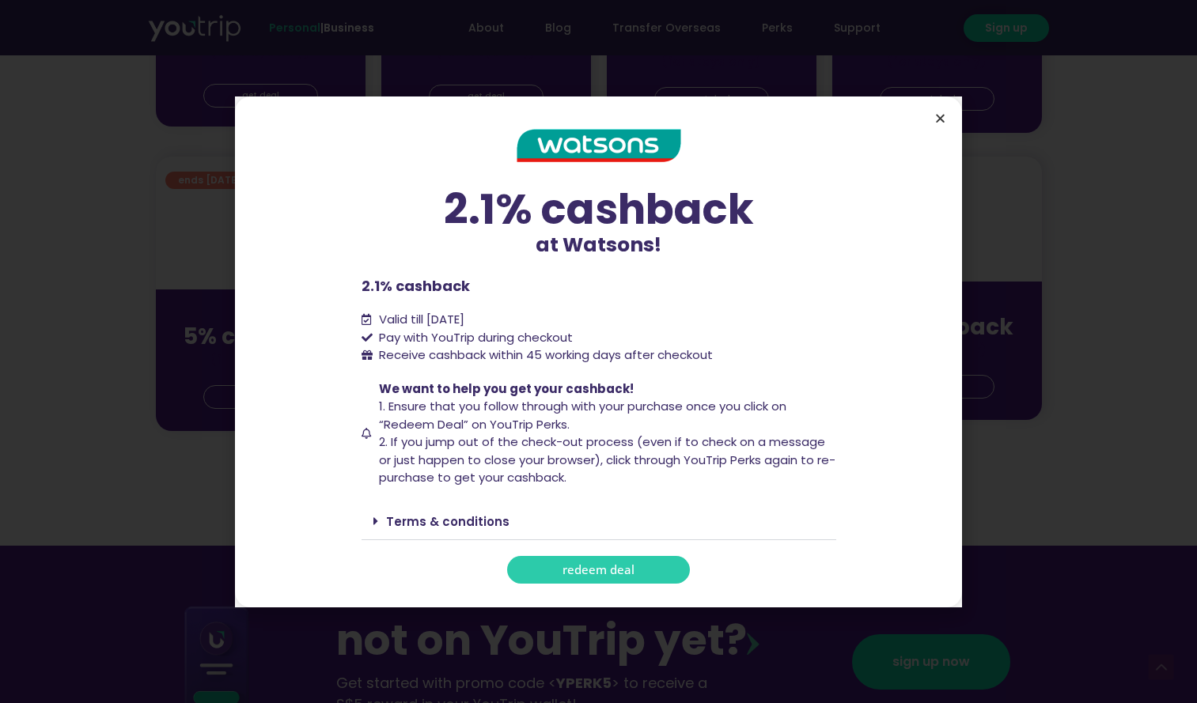
click at [937, 115] on icon "Close" at bounding box center [940, 118] width 12 height 12
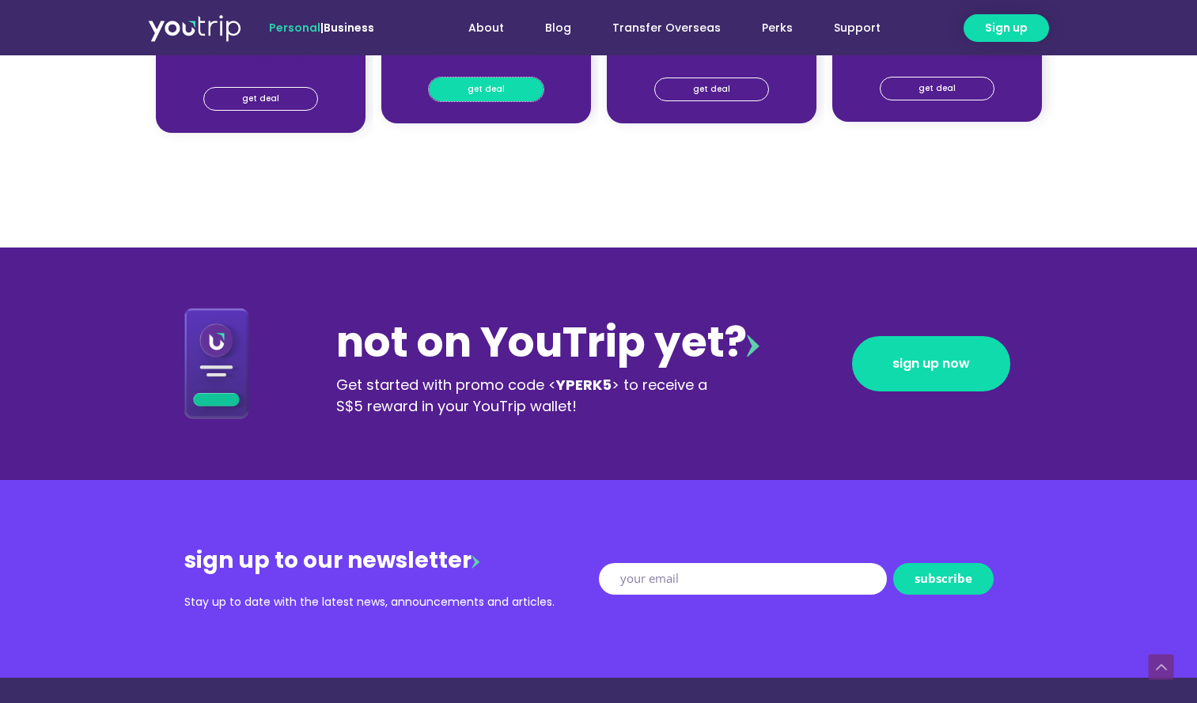
scroll to position [1479, 0]
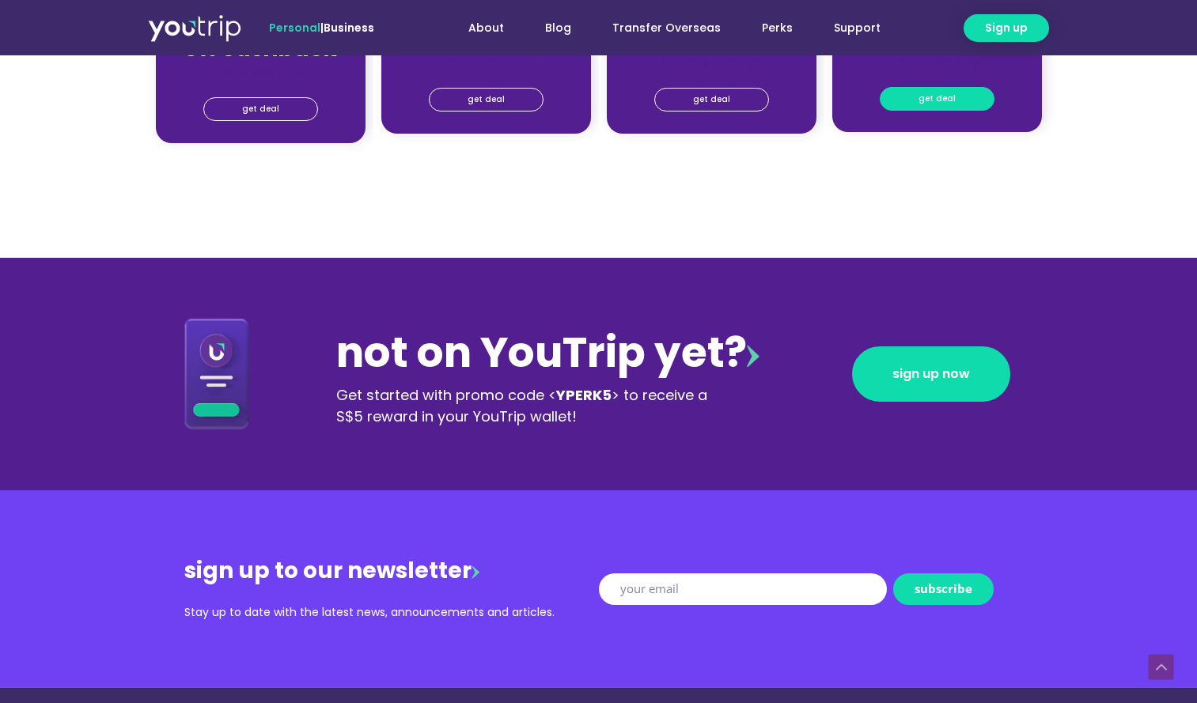
click at [942, 101] on span "get deal" at bounding box center [937, 99] width 37 height 22
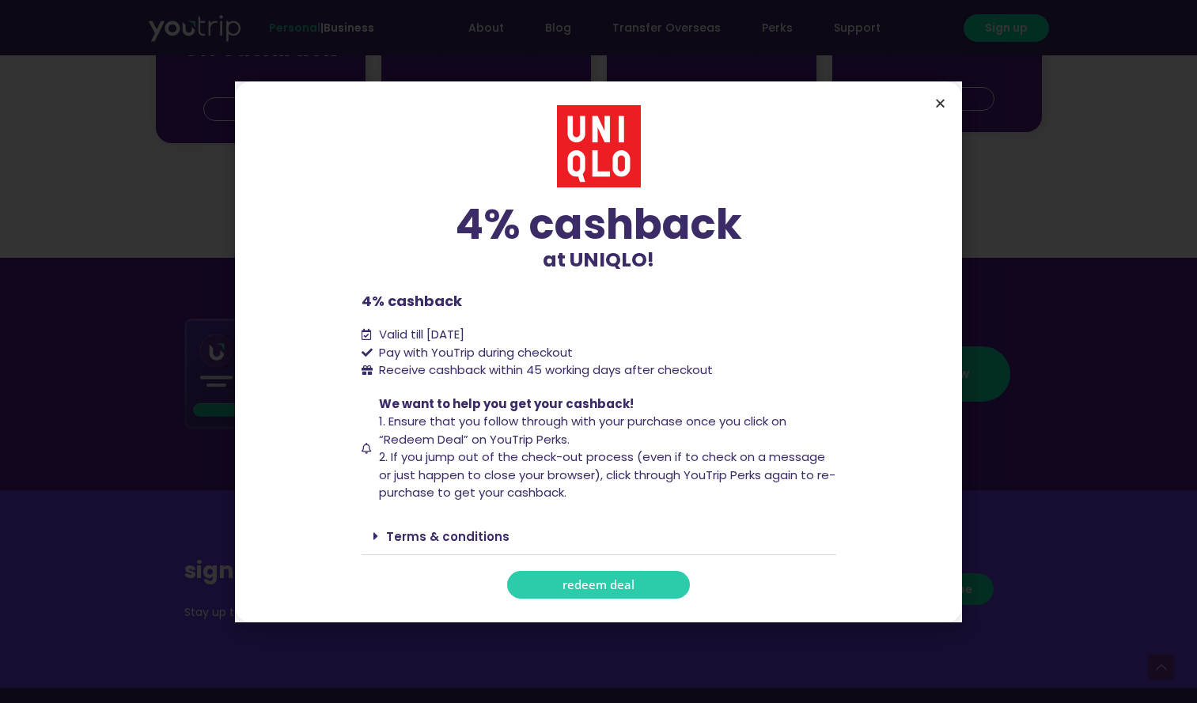
click at [942, 98] on icon "Close" at bounding box center [940, 103] width 12 height 12
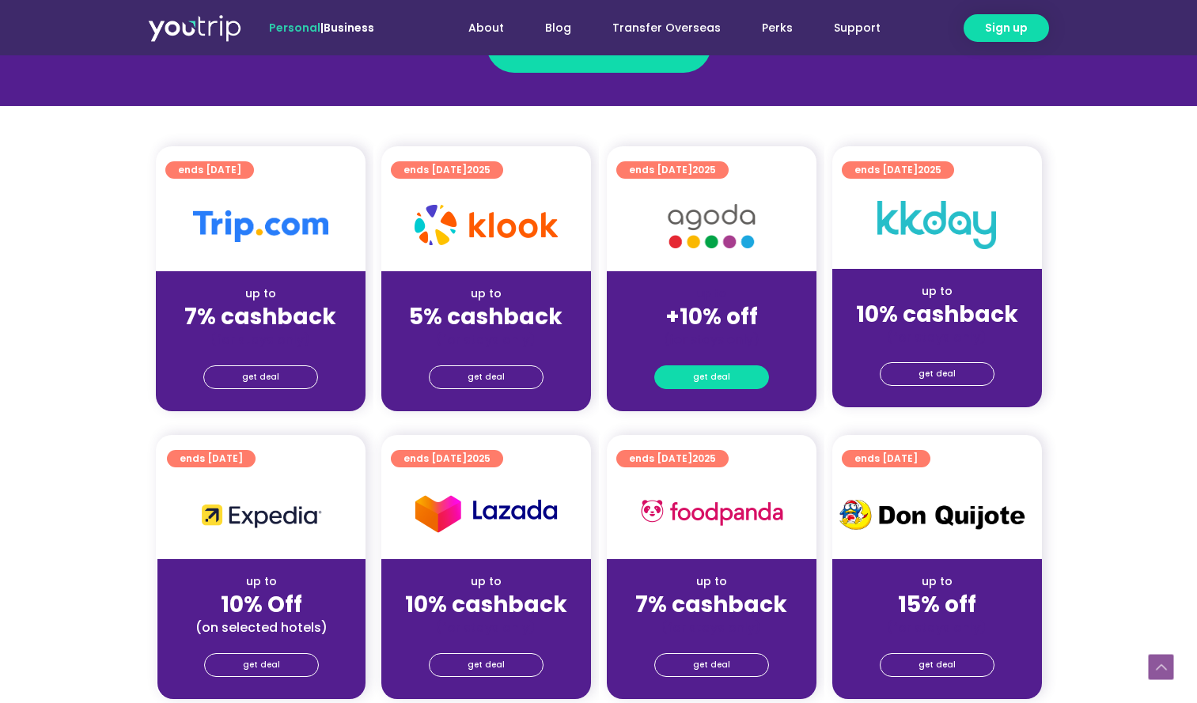
scroll to position [336, 0]
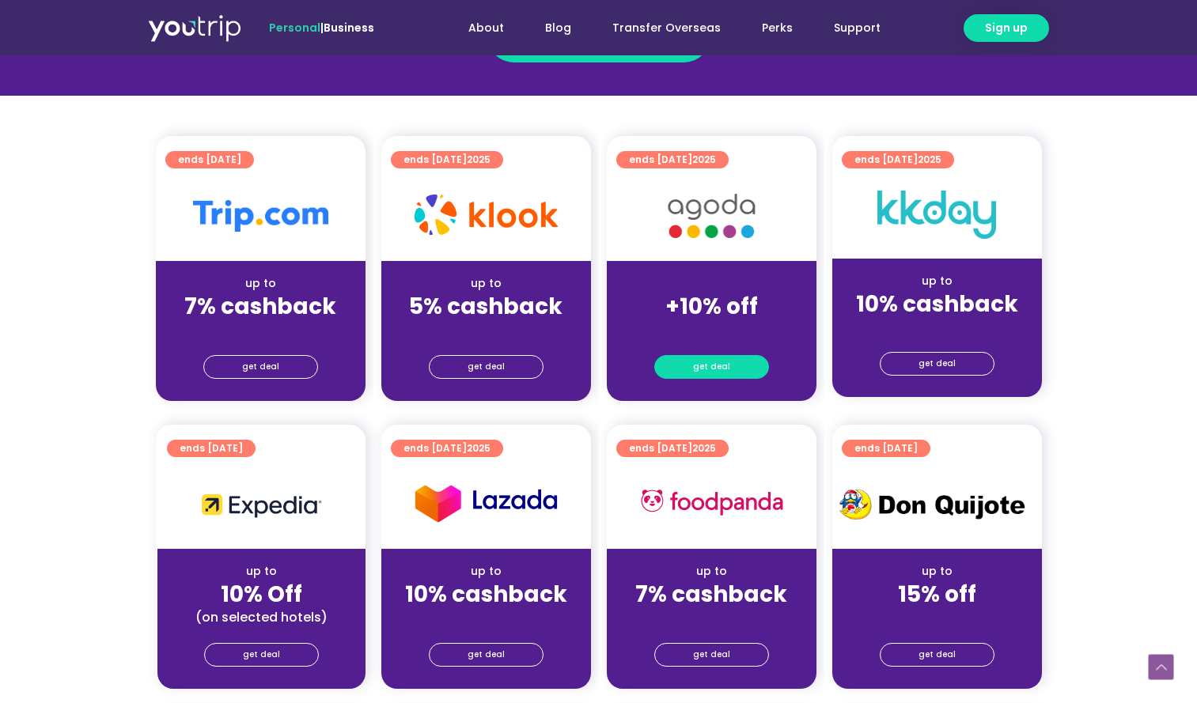
click at [756, 367] on link "get deal" at bounding box center [711, 367] width 115 height 24
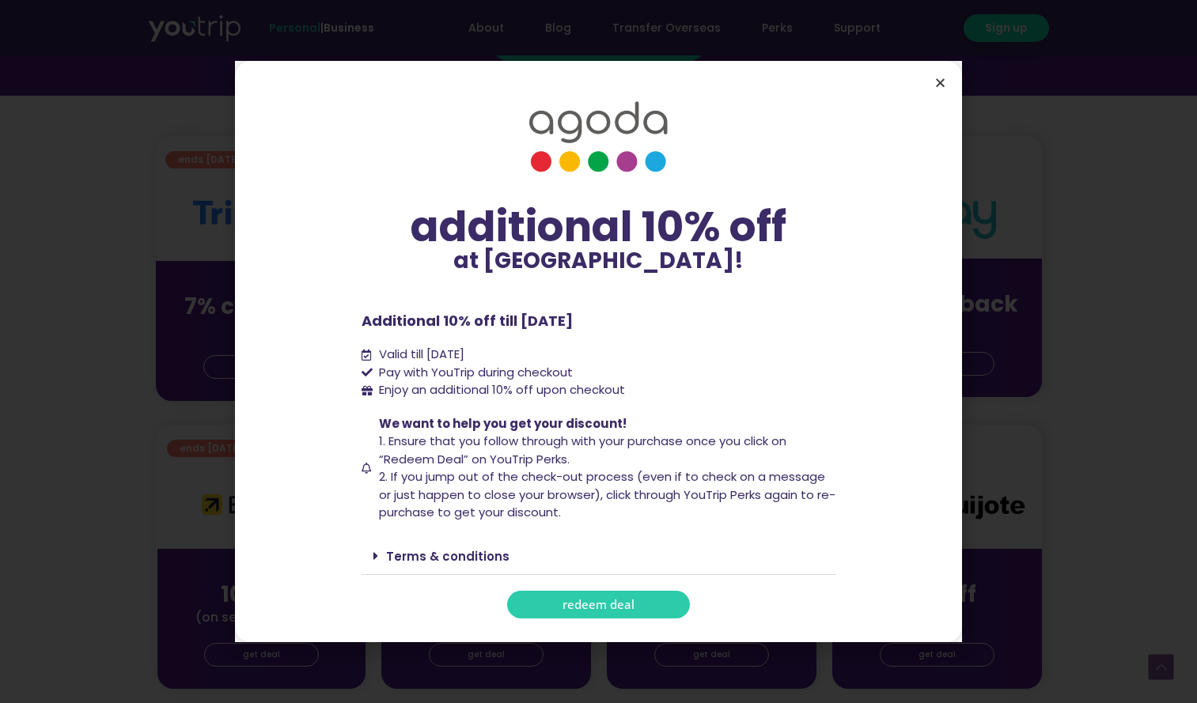
click at [945, 81] on icon "Close" at bounding box center [940, 83] width 12 height 12
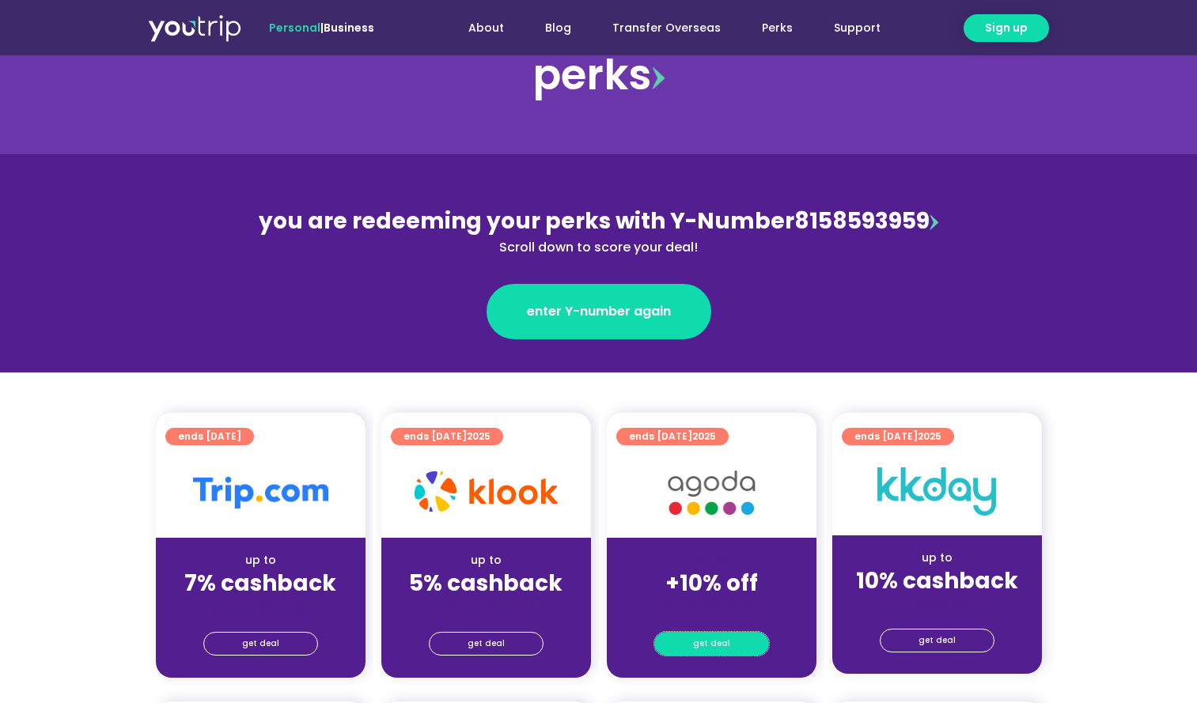
scroll to position [0, 0]
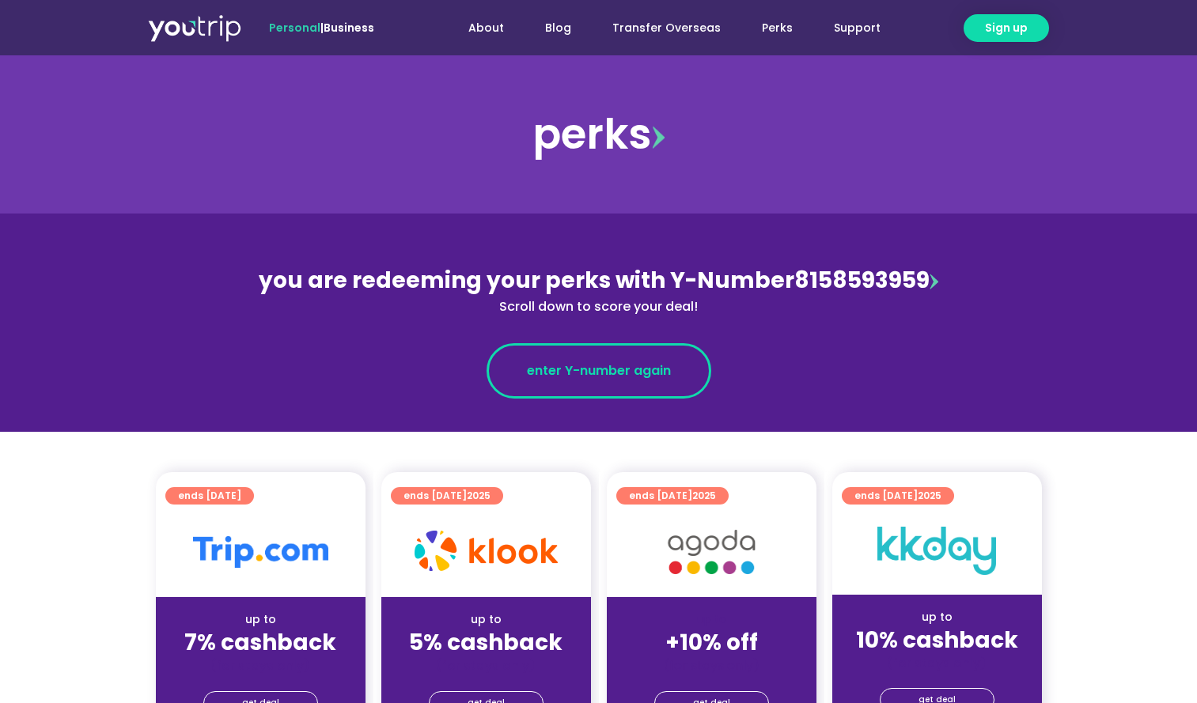
click at [612, 380] on span "enter Y-number again" at bounding box center [599, 371] width 144 height 19
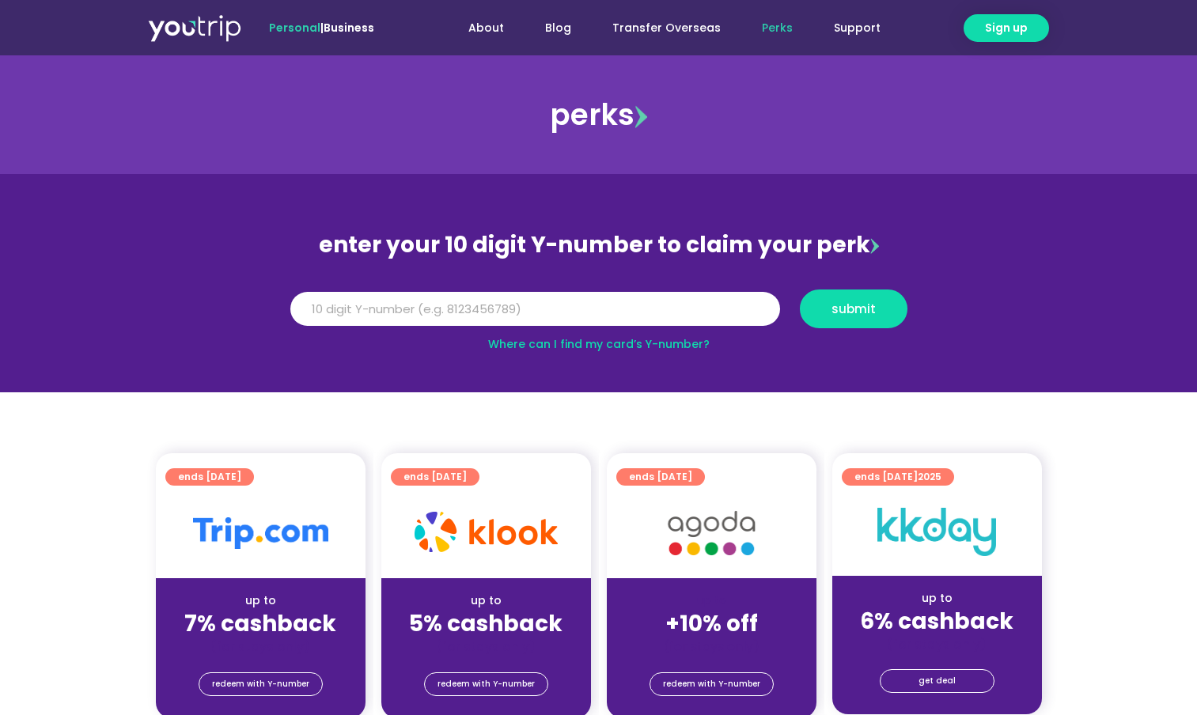
scroll to position [100, 0]
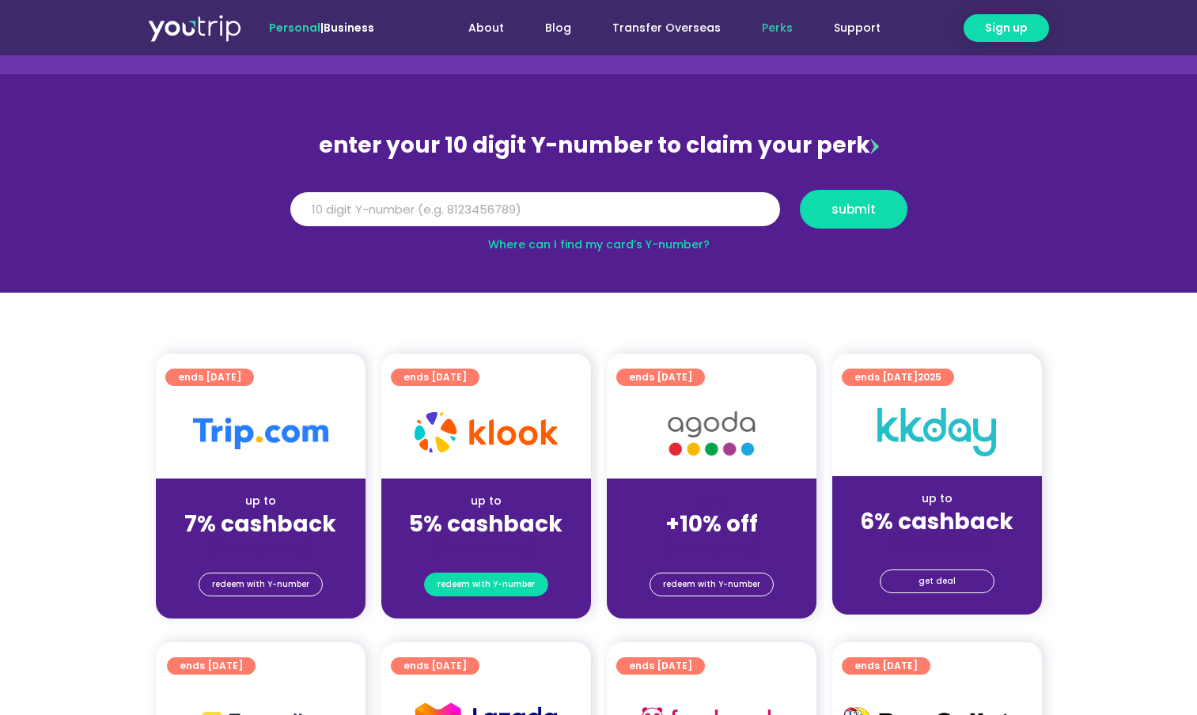
click at [517, 580] on span "redeem with Y-number" at bounding box center [486, 585] width 97 height 22
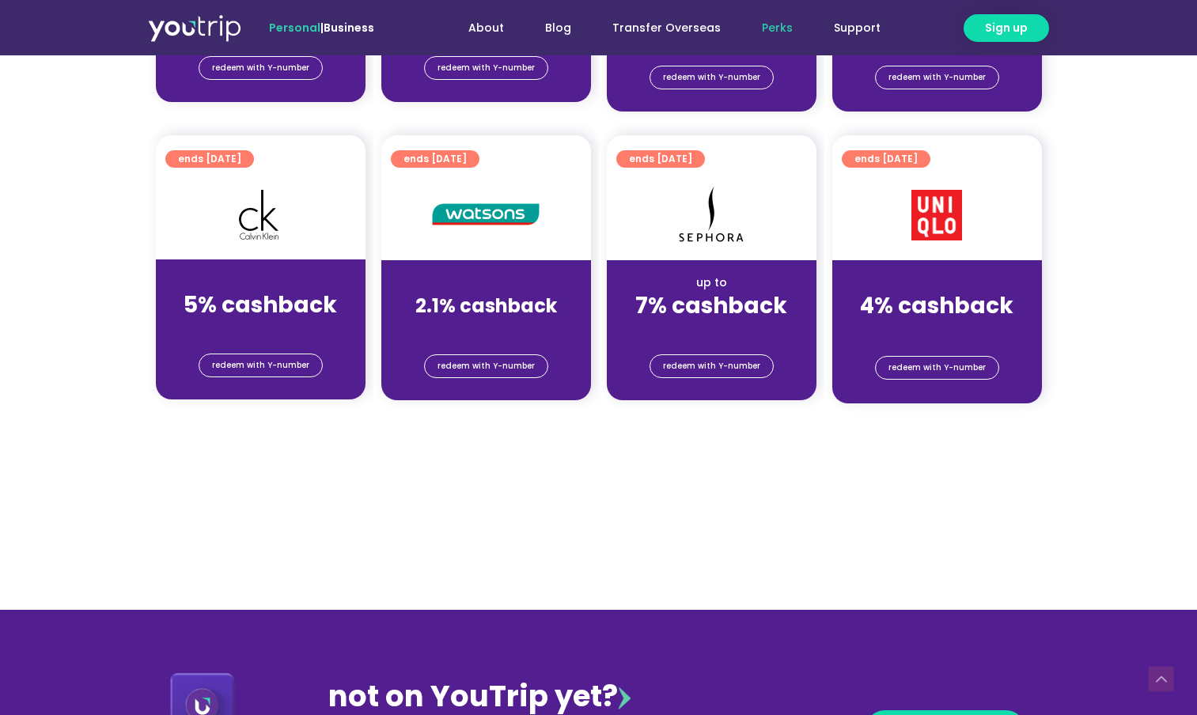
scroll to position [1929, 0]
